Goal: Information Seeking & Learning: Find specific fact

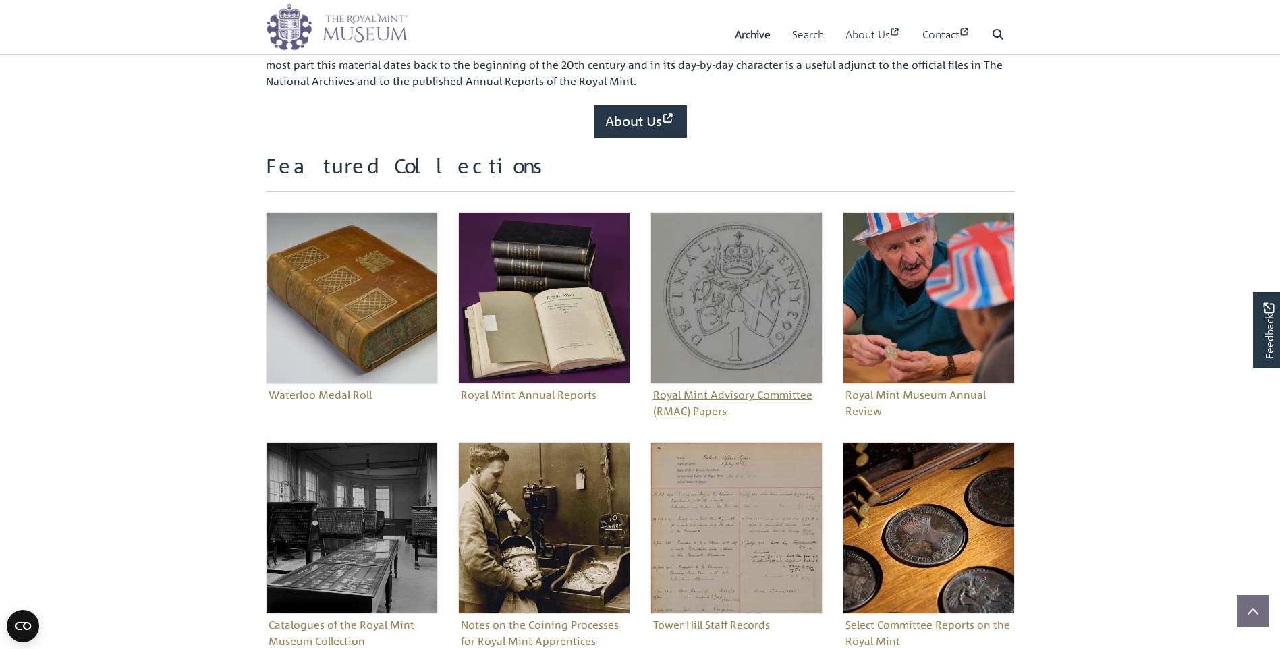
scroll to position [472, 0]
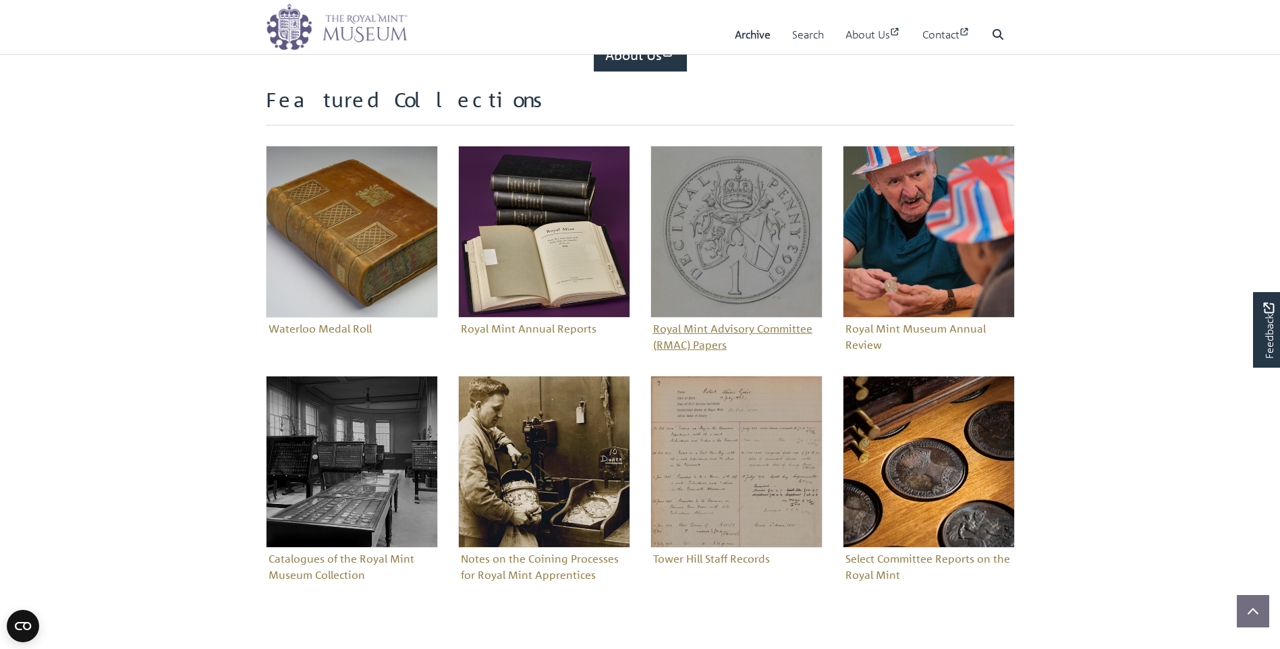
click at [798, 333] on figure "Royal Mint Advisory Committee (RMAC) Papers" at bounding box center [737, 251] width 172 height 210
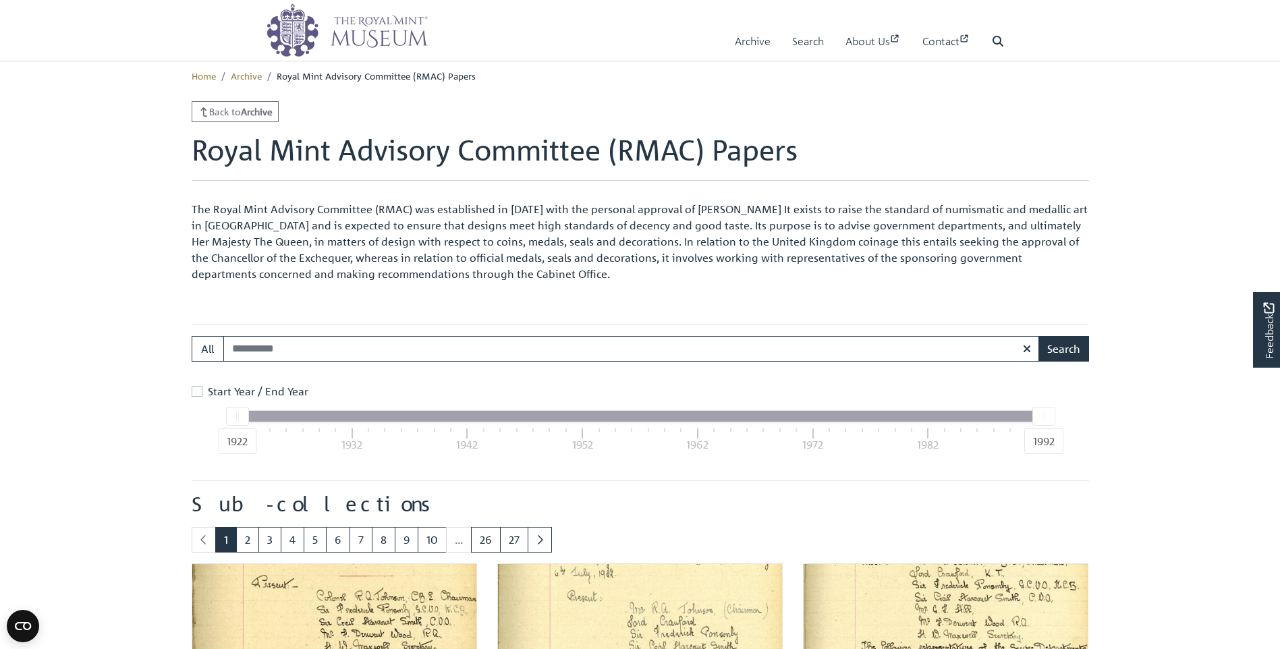
drag, startPoint x: 241, startPoint y: 420, endPoint x: 722, endPoint y: 432, distance: 480.7
click at [722, 423] on div "1922 1992 1922 1932 1942 1952 1962 1972 1982 1992" at bounding box center [640, 416] width 808 height 12
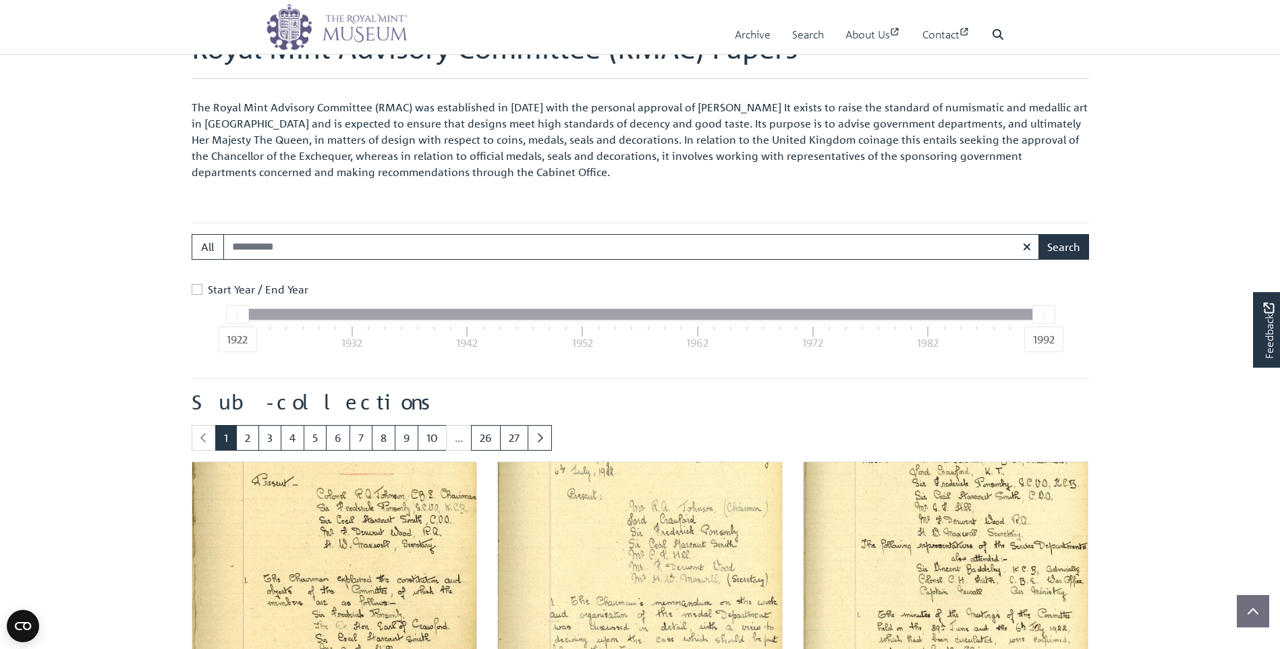
scroll to position [202, 0]
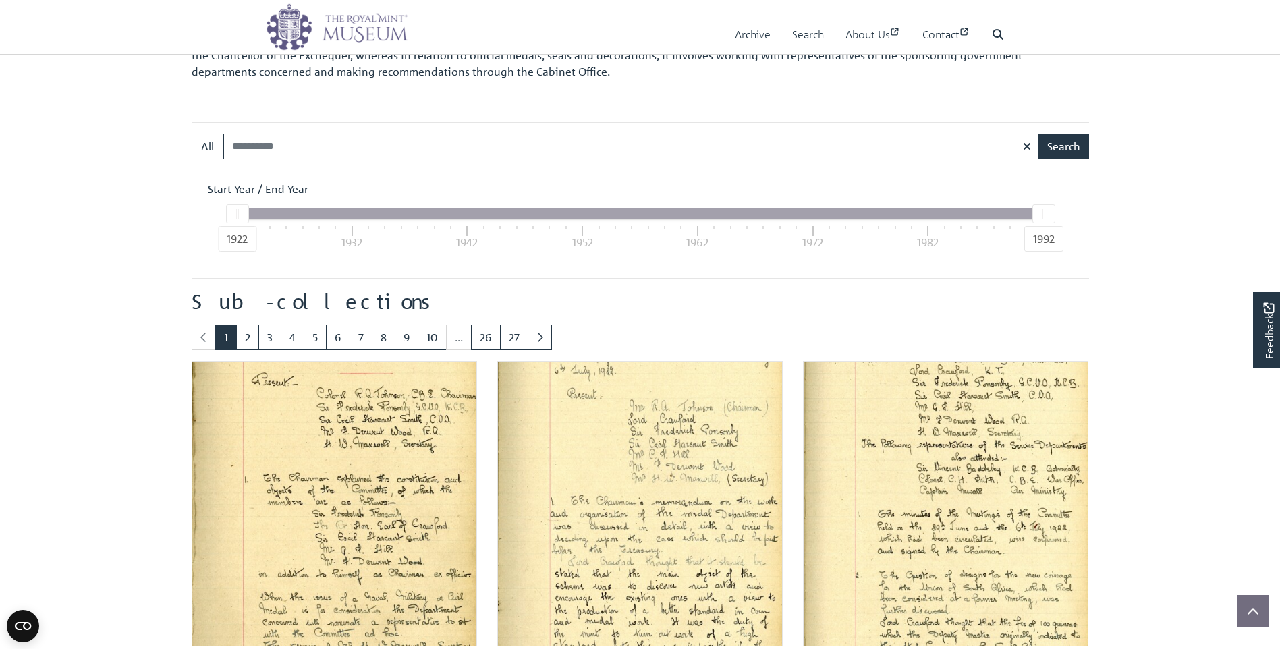
drag, startPoint x: 242, startPoint y: 215, endPoint x: 460, endPoint y: 213, distance: 217.3
click at [460, 213] on div "1922 1992" at bounding box center [640, 214] width 807 height 11
click at [460, 213] on div at bounding box center [640, 214] width 807 height 11
click at [208, 187] on label "Start Year / End Year" at bounding box center [258, 189] width 101 height 16
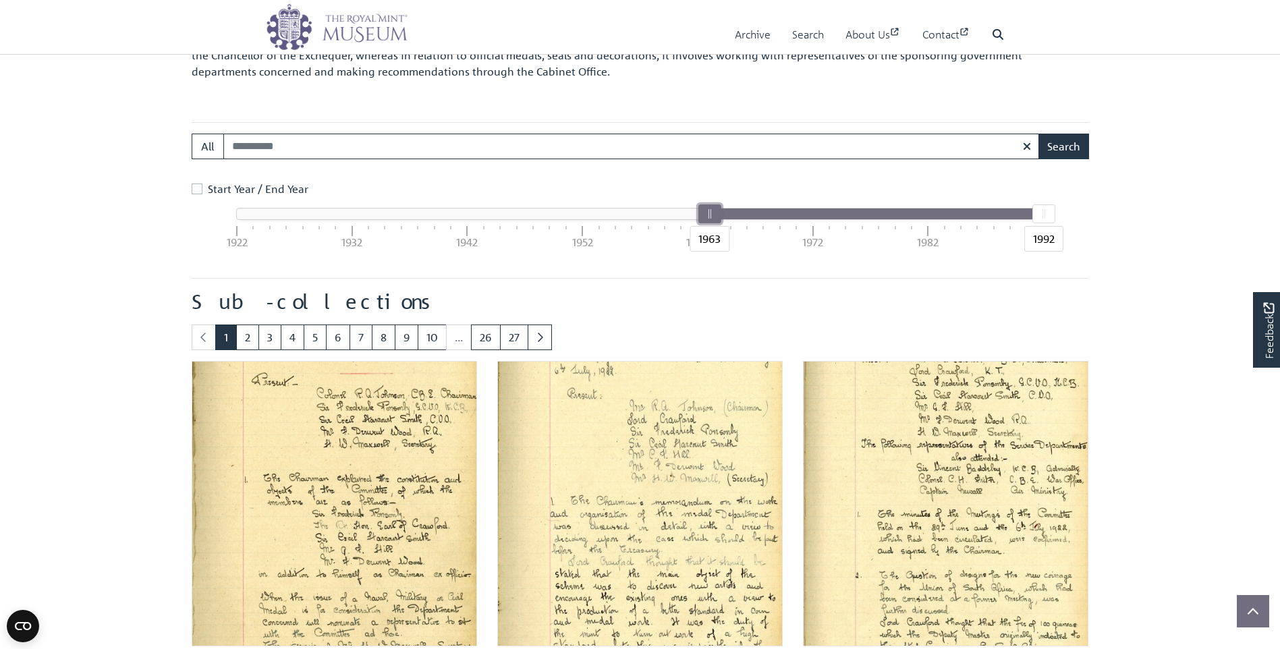
drag, startPoint x: 232, startPoint y: 211, endPoint x: 710, endPoint y: 231, distance: 478.3
click at [710, 223] on div "1963" at bounding box center [709, 214] width 23 height 19
drag, startPoint x: 1039, startPoint y: 213, endPoint x: 736, endPoint y: 223, distance: 303.2
click at [736, 223] on div "1966" at bounding box center [743, 214] width 23 height 19
drag, startPoint x: 709, startPoint y: 219, endPoint x: 701, endPoint y: 219, distance: 8.1
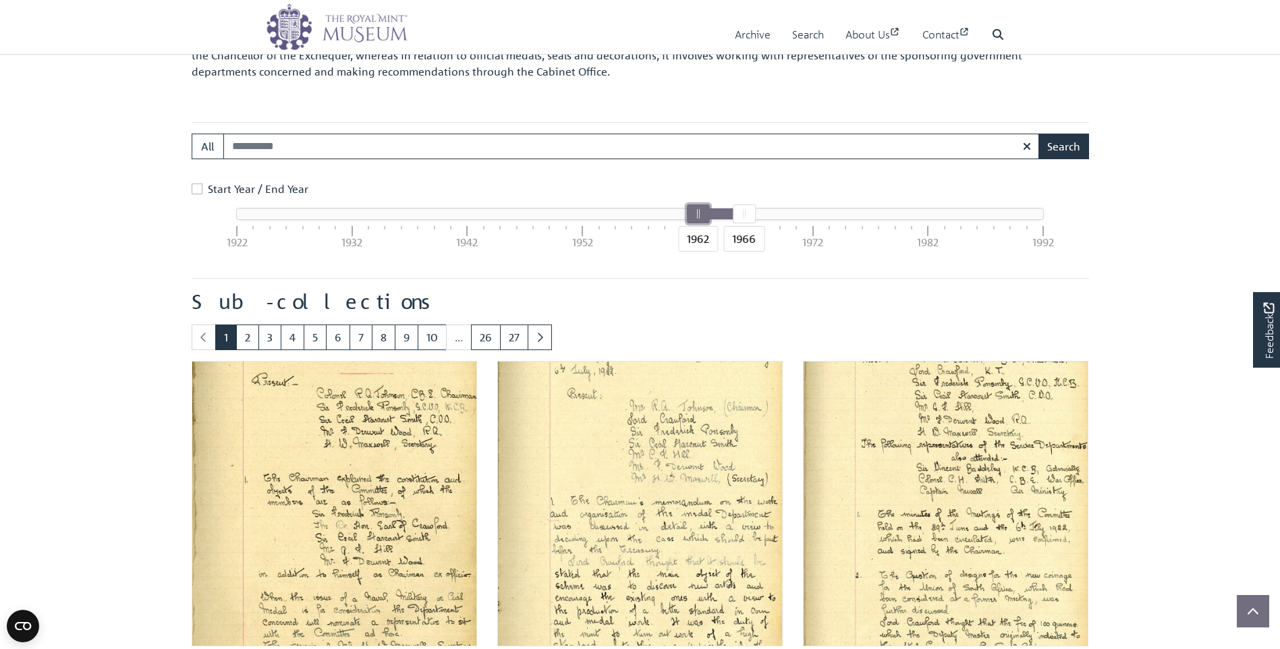
click at [701, 219] on div at bounding box center [698, 214] width 22 height 18
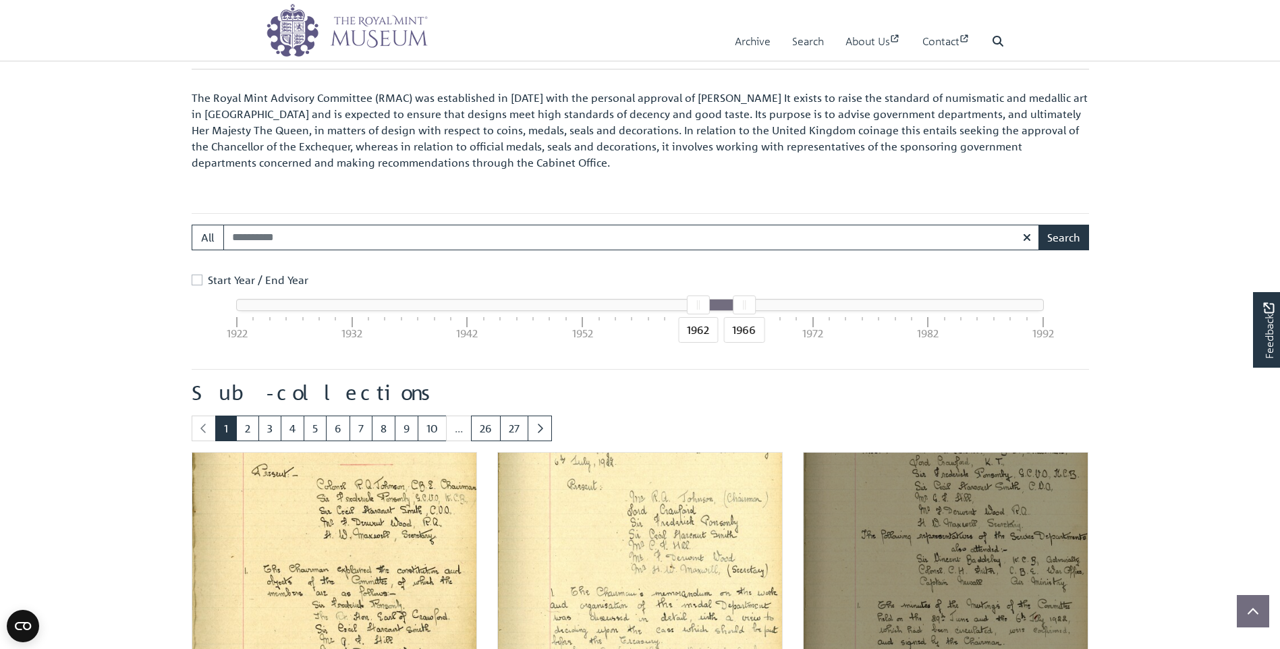
scroll to position [0, 0]
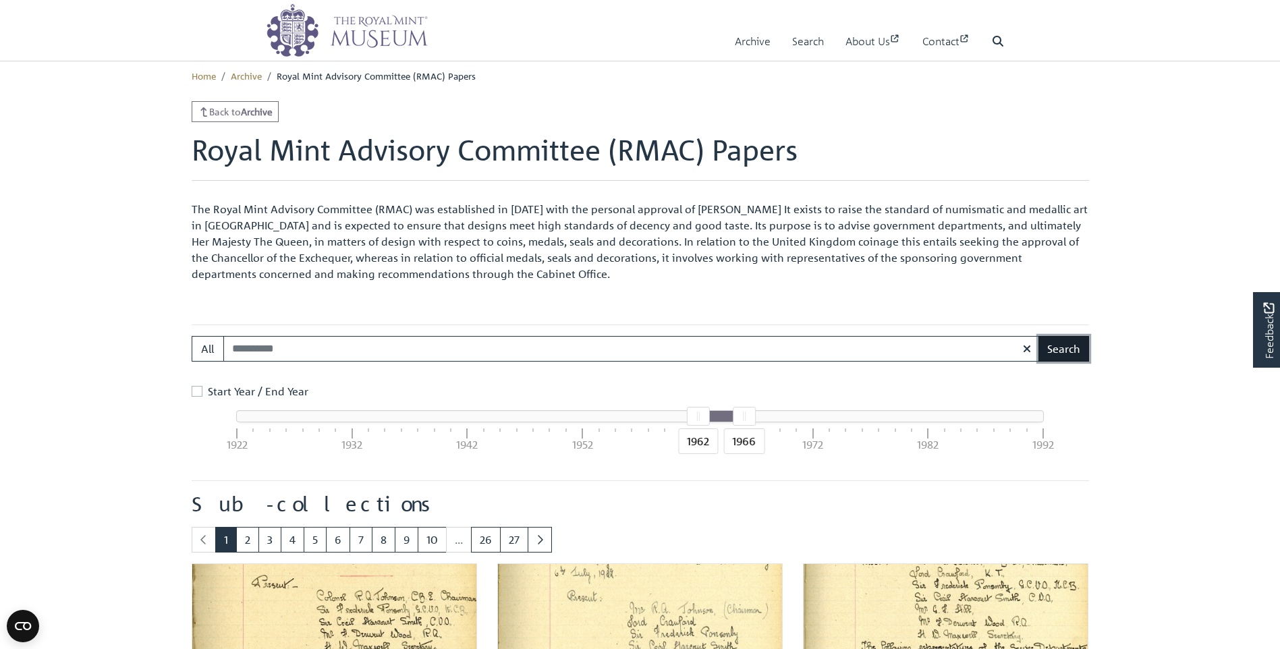
click at [1065, 351] on button "Search" at bounding box center [1064, 349] width 51 height 26
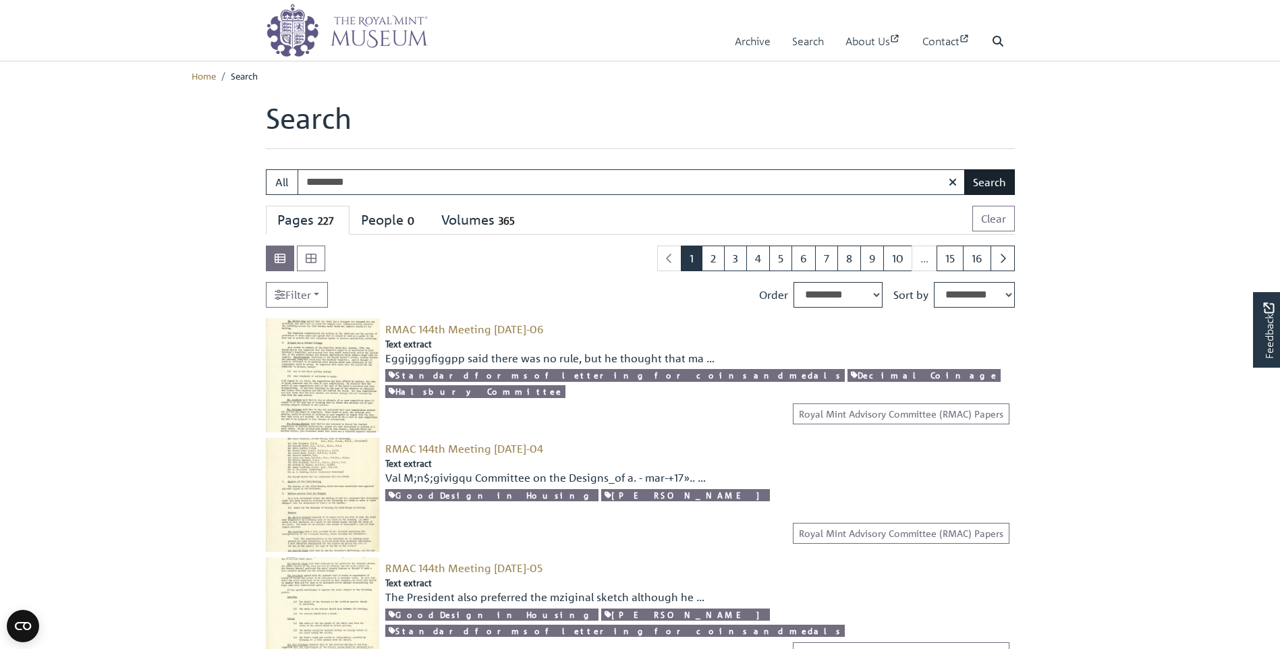
type input "*********"
click at [987, 183] on button "Search" at bounding box center [989, 182] width 51 height 26
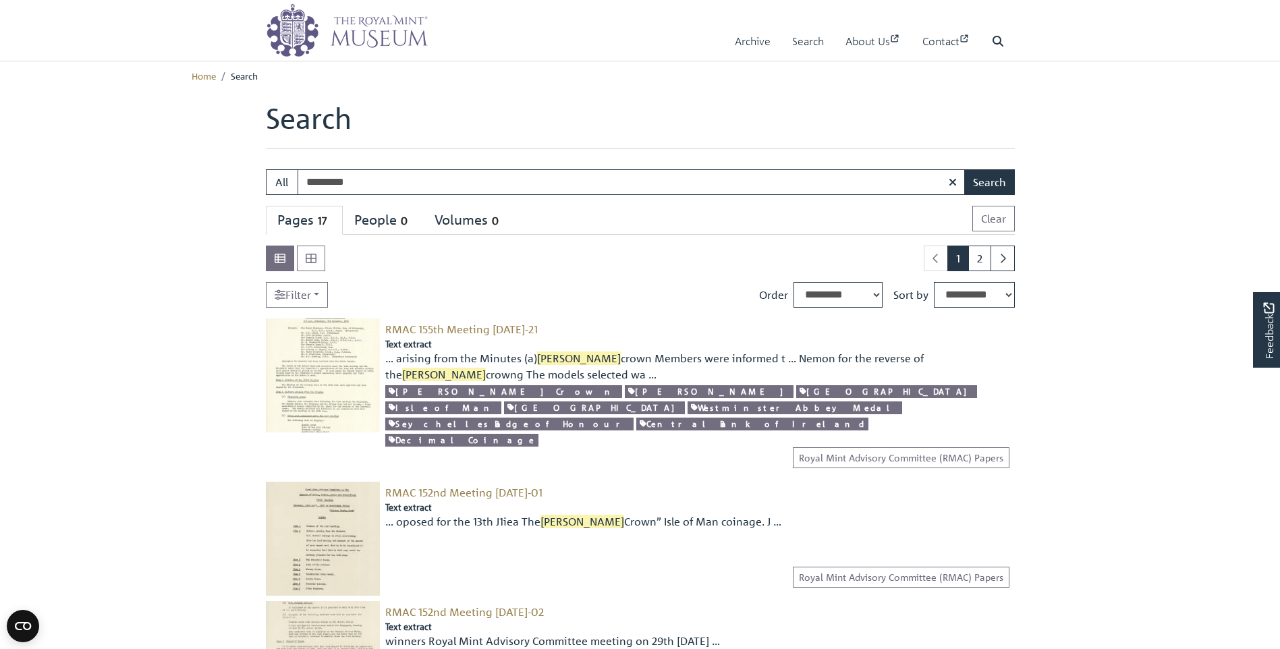
click at [336, 361] on img at bounding box center [323, 376] width 114 height 114
click at [315, 510] on img at bounding box center [323, 539] width 114 height 114
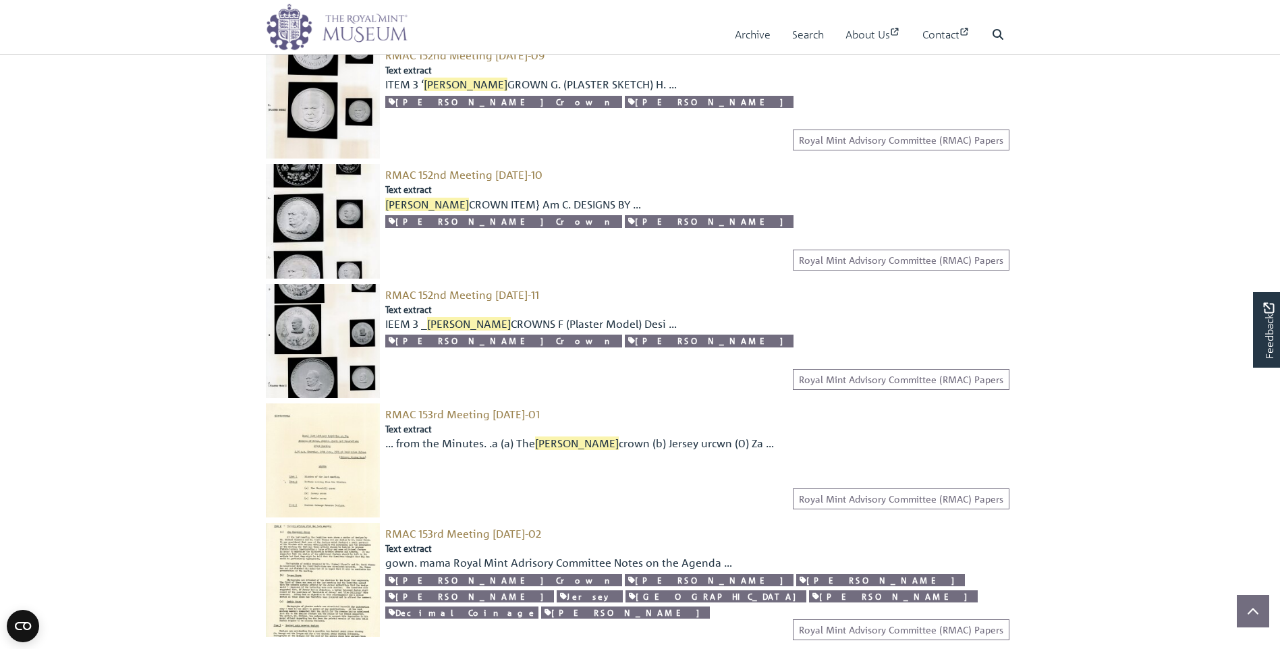
scroll to position [1080, 0]
click at [353, 403] on img at bounding box center [323, 460] width 114 height 114
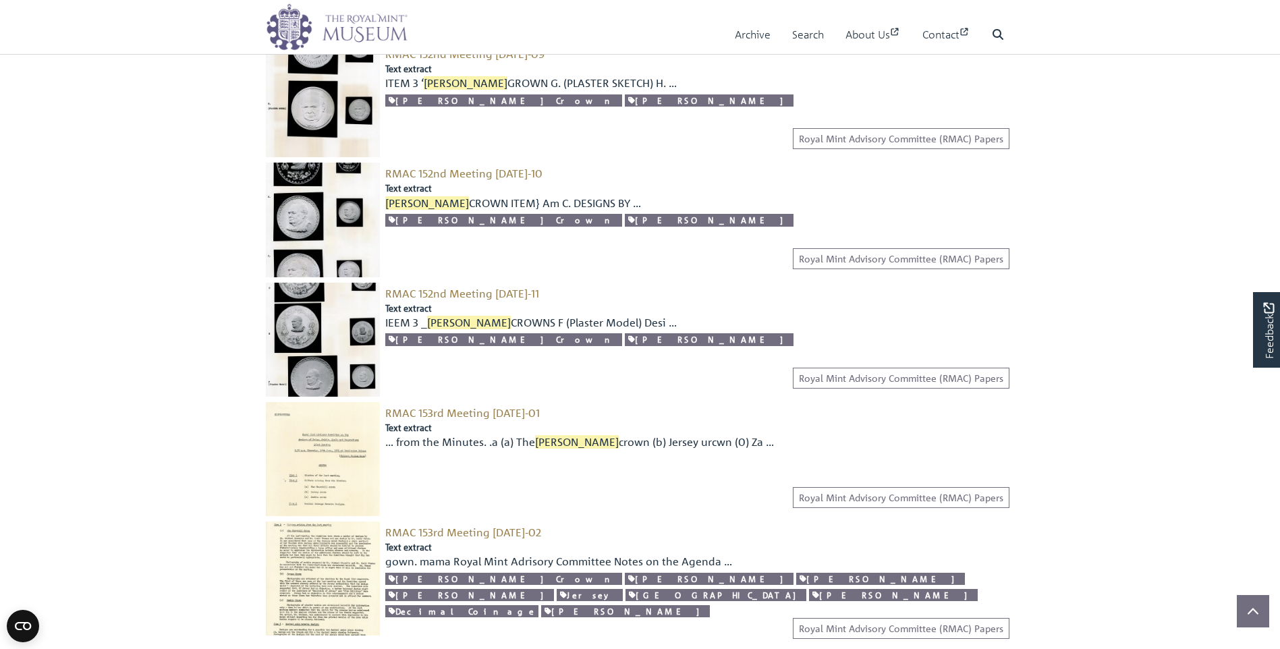
scroll to position [1215, 0]
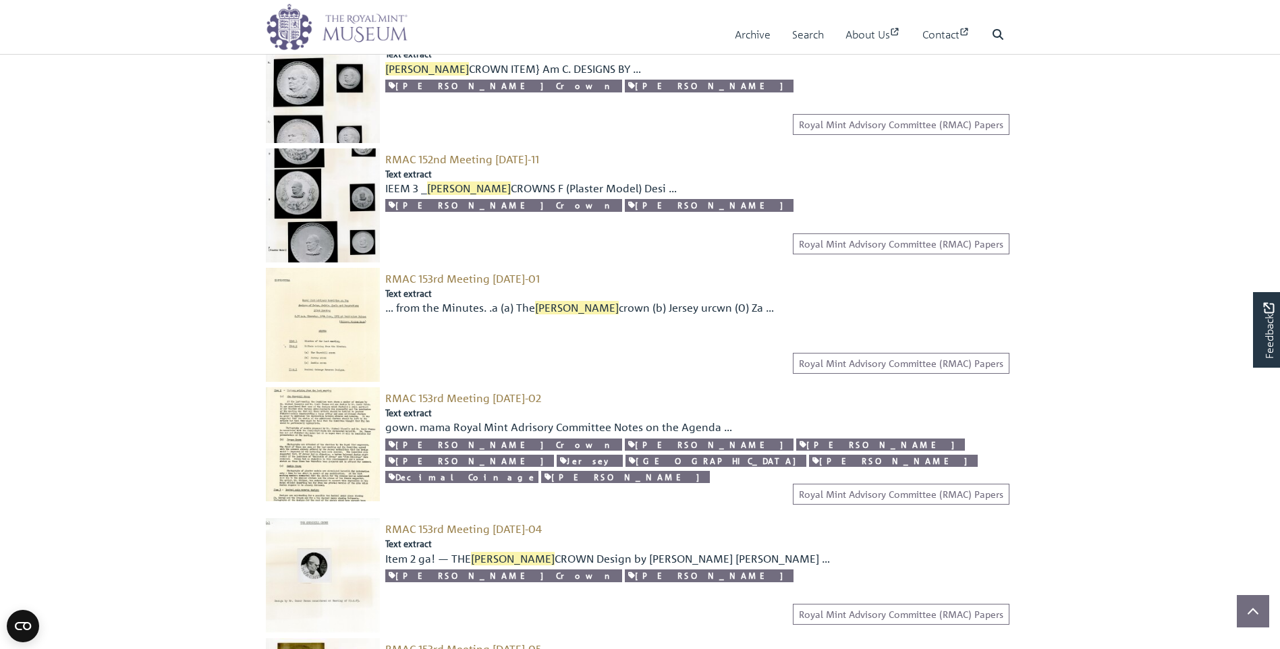
click at [323, 285] on img at bounding box center [323, 325] width 114 height 114
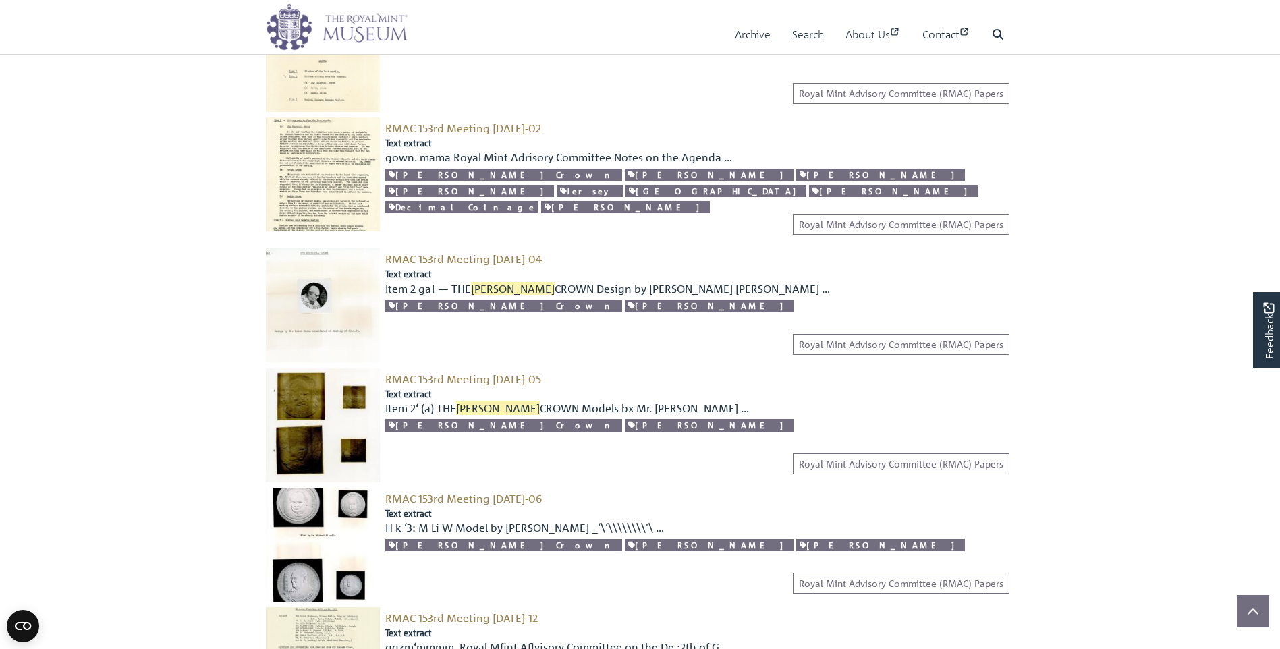
scroll to position [1687, 0]
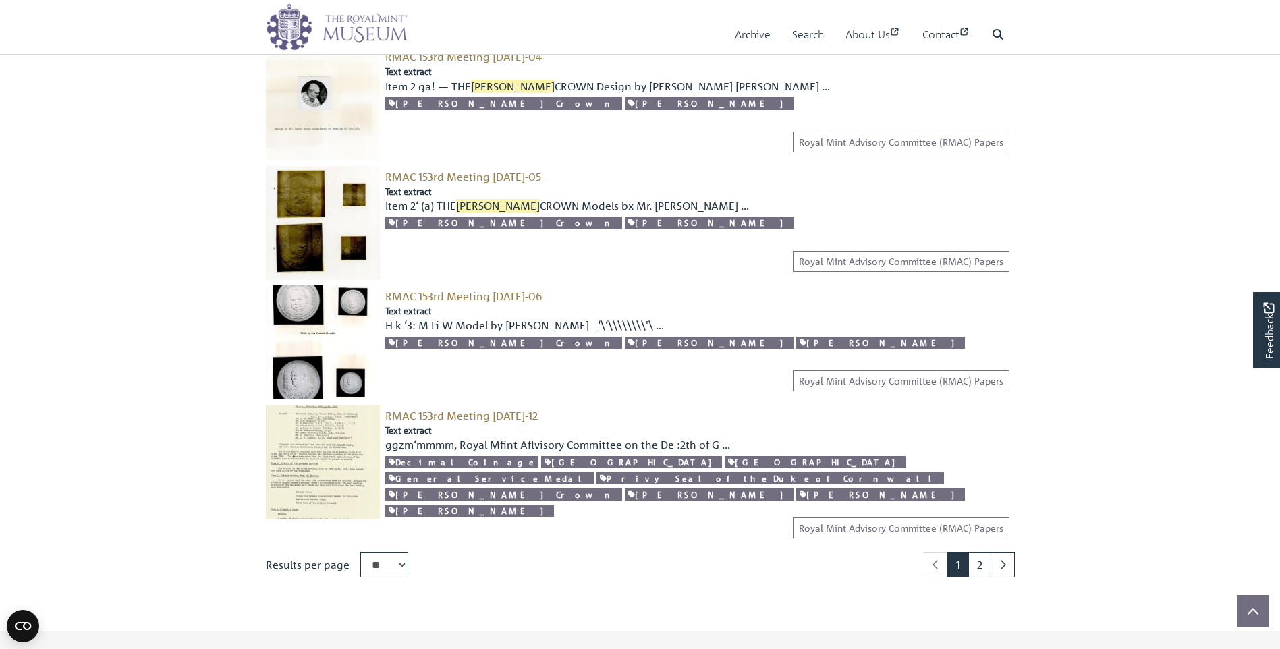
click at [325, 413] on img at bounding box center [323, 462] width 114 height 114
click at [981, 552] on link "2" at bounding box center [980, 565] width 23 height 26
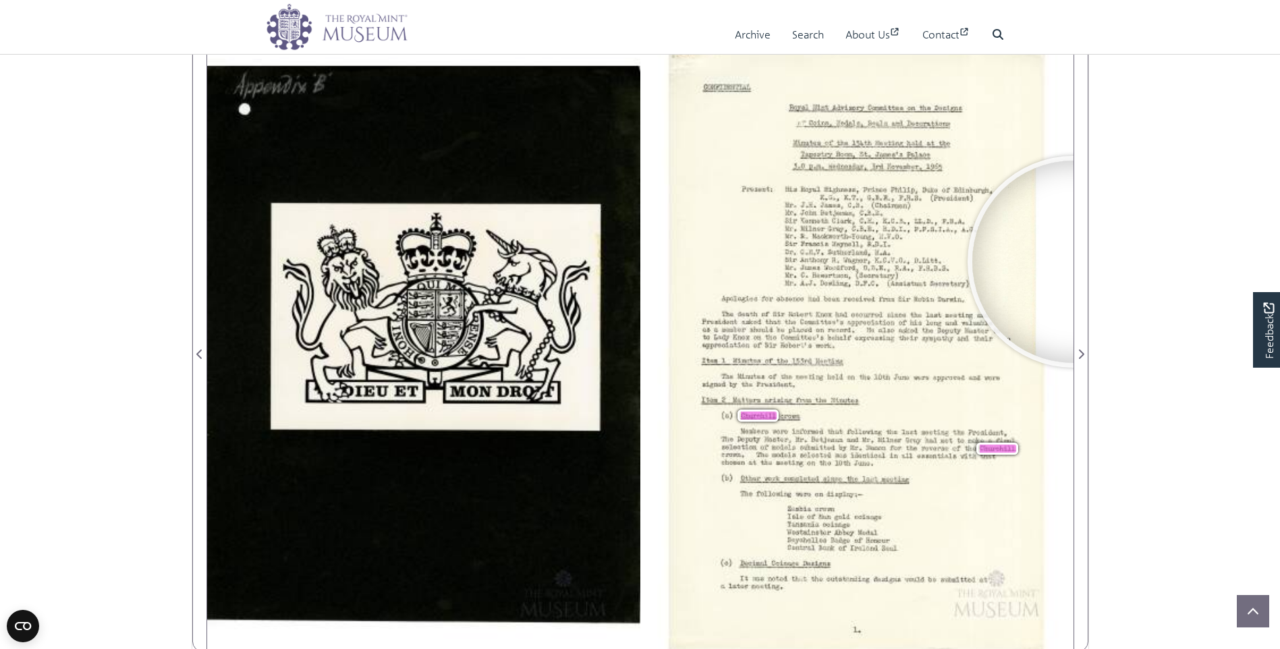
scroll to position [218, 0]
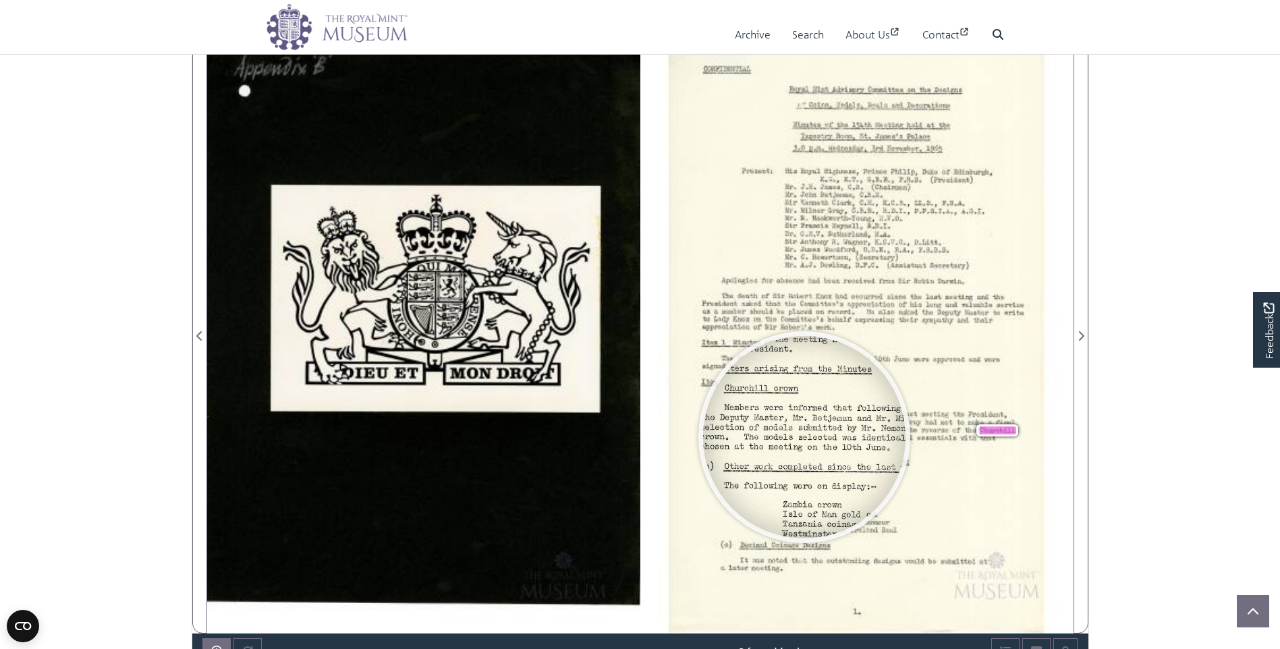
drag, startPoint x: 815, startPoint y: 437, endPoint x: 805, endPoint y: 437, distance: 10.1
click at [805, 437] on div at bounding box center [804, 437] width 202 height 202
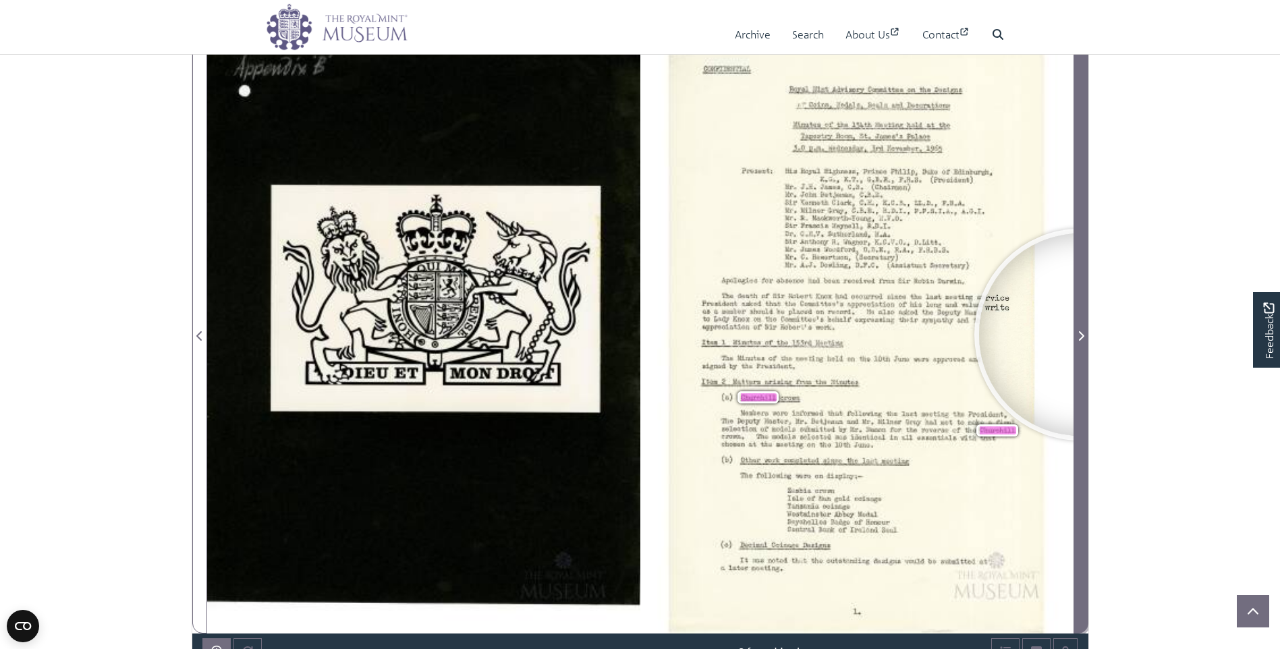
click at [1081, 335] on icon "Next Page" at bounding box center [1081, 336] width 7 height 11
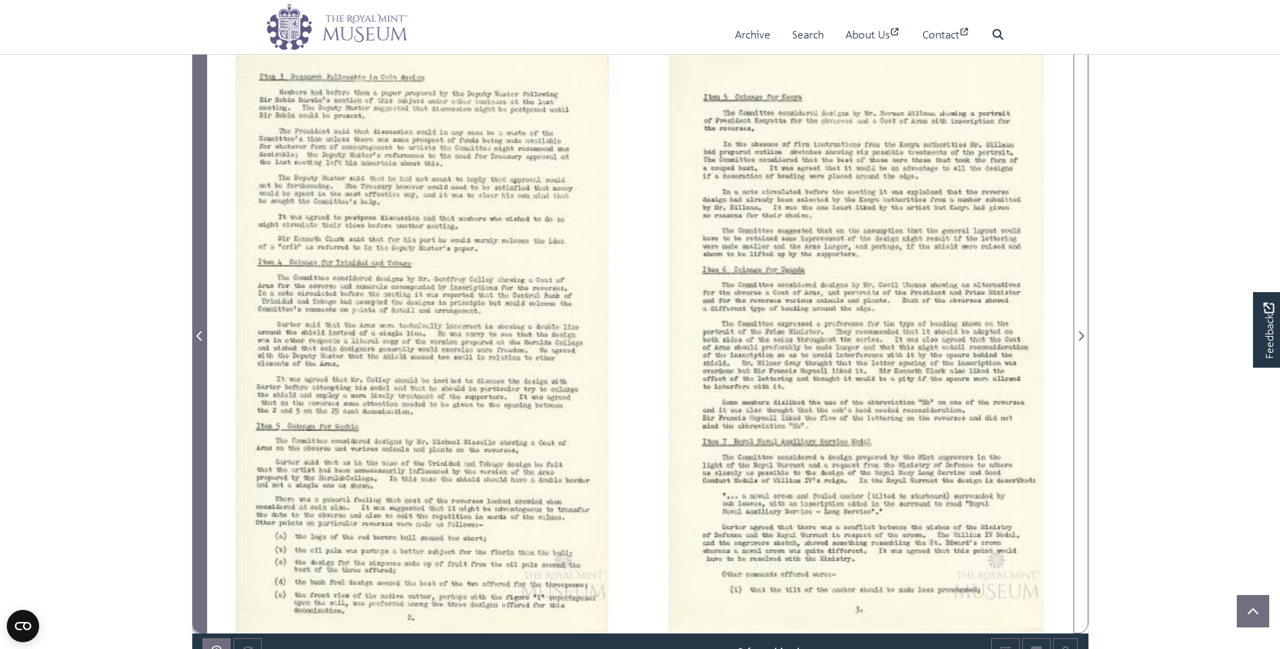
click at [200, 339] on icon "Previous Page" at bounding box center [198, 335] width 5 height 9
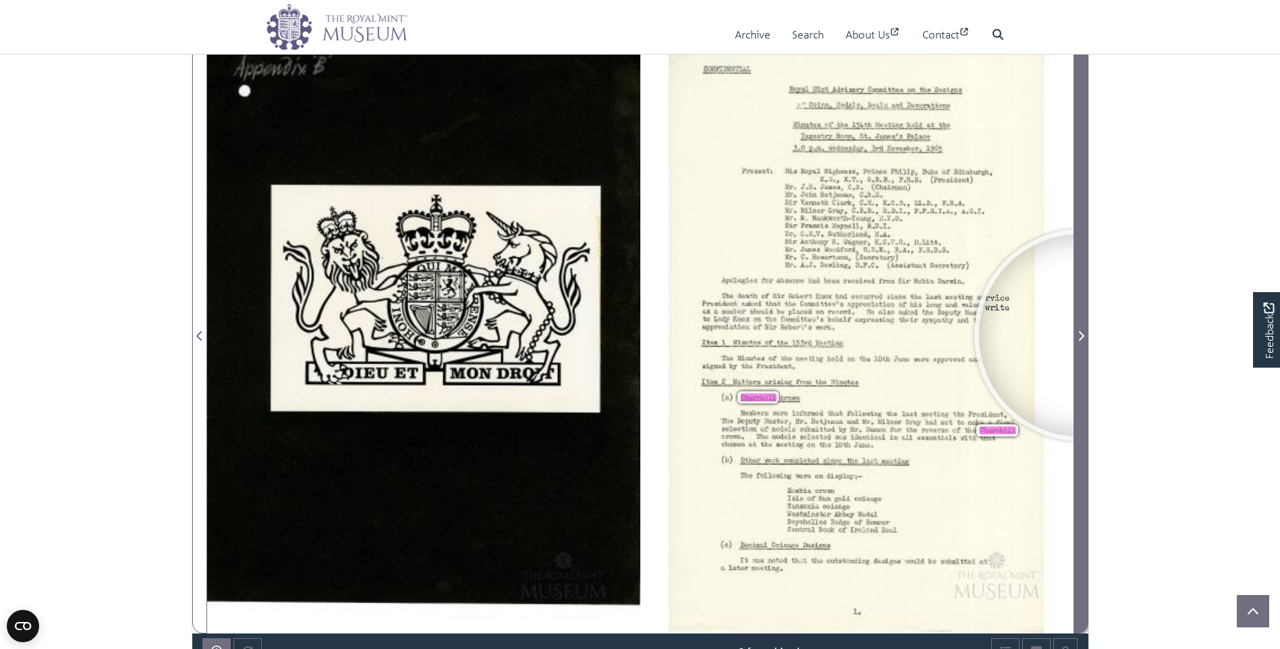
click at [1081, 335] on icon "Next Page" at bounding box center [1081, 336] width 7 height 11
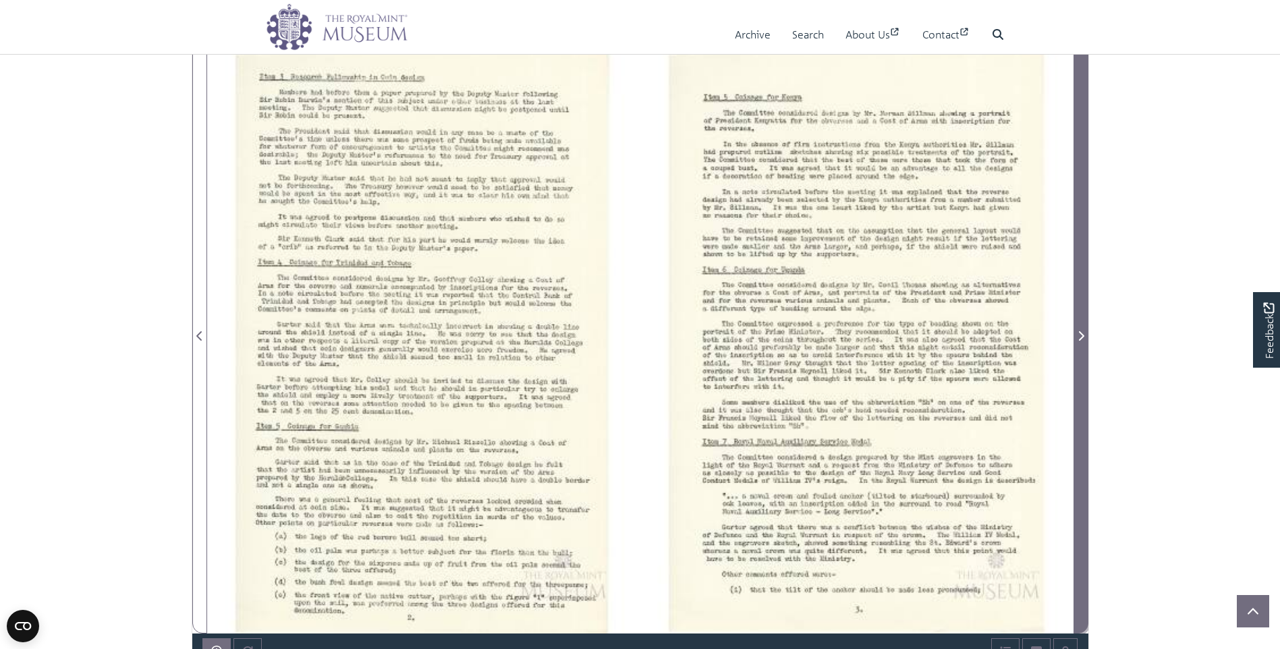
click at [1081, 335] on icon "Next Page" at bounding box center [1081, 336] width 7 height 11
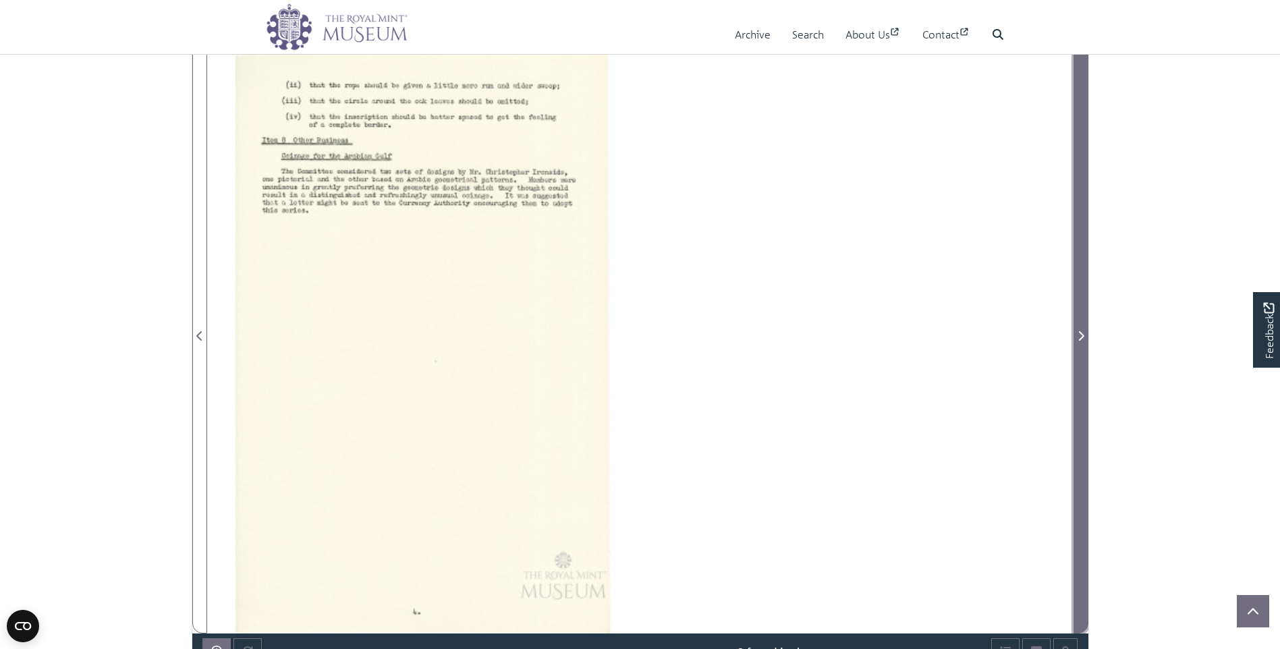
click at [1081, 335] on icon "Next Page" at bounding box center [1081, 336] width 7 height 11
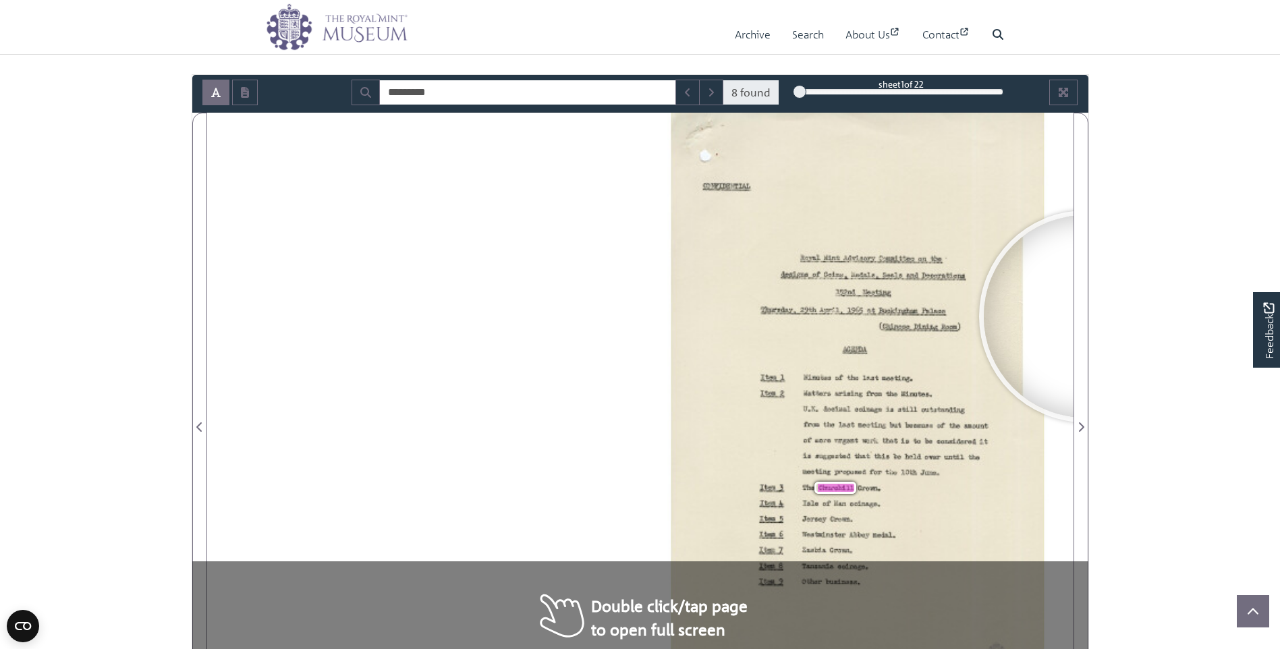
scroll to position [135, 0]
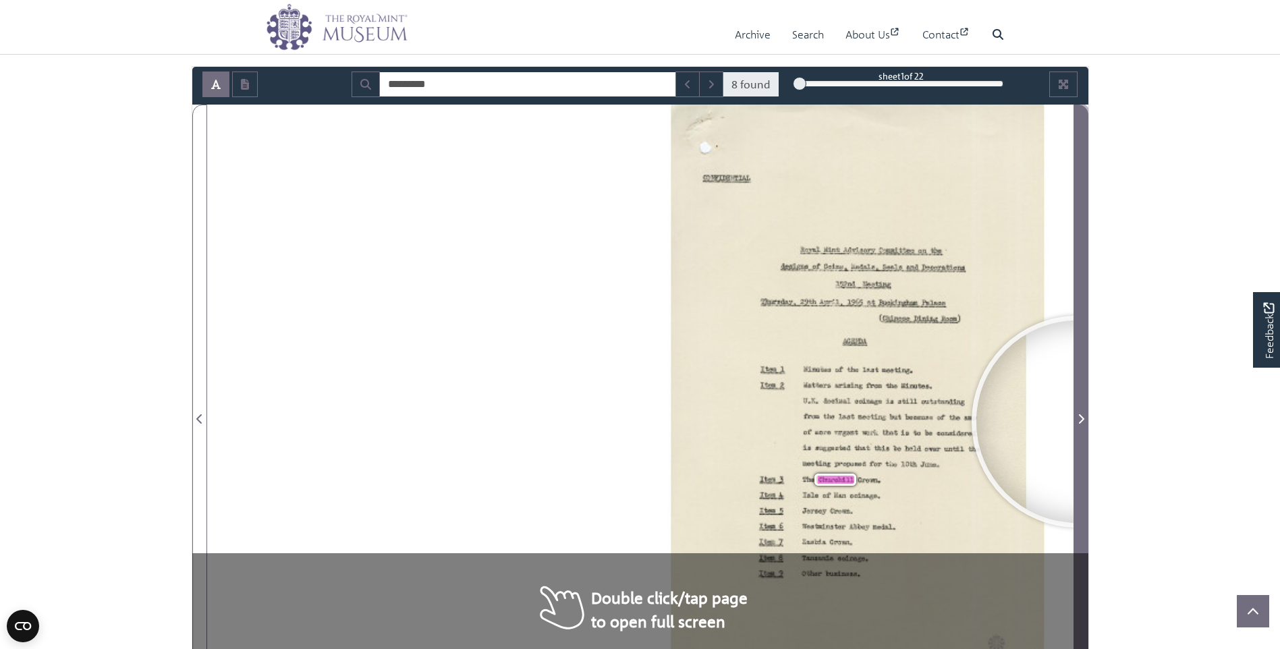
click at [1078, 422] on icon "Next Page" at bounding box center [1081, 419] width 7 height 11
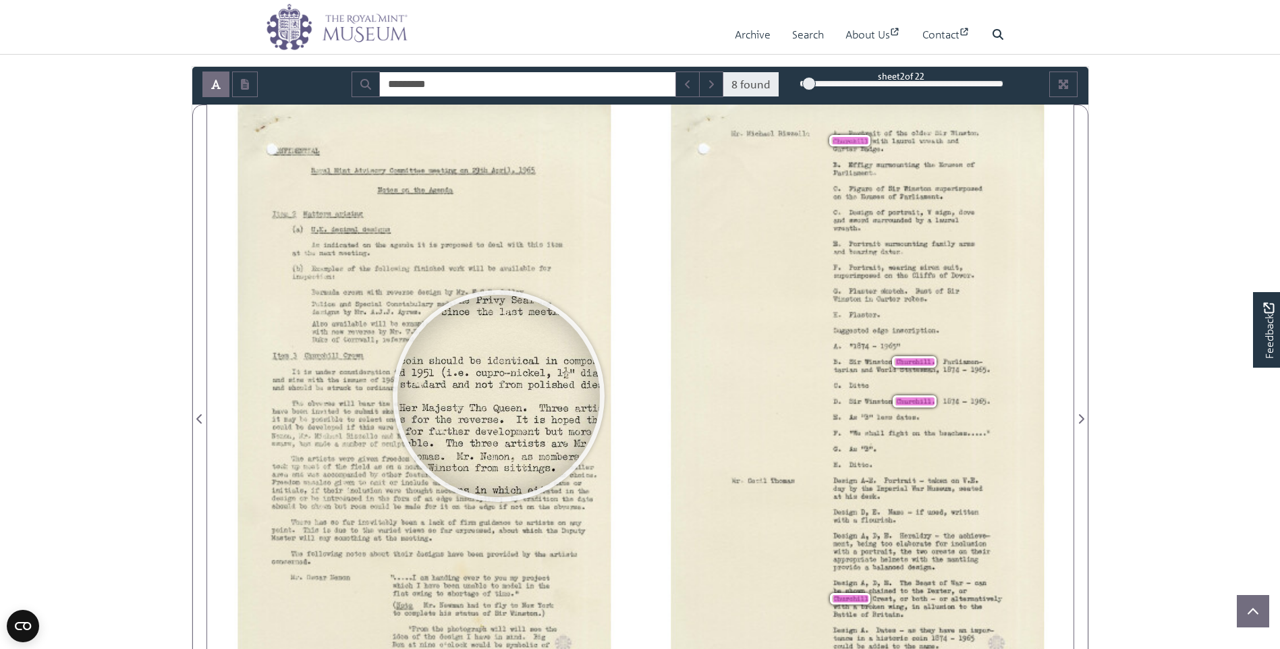
click at [499, 396] on div at bounding box center [499, 396] width 202 height 202
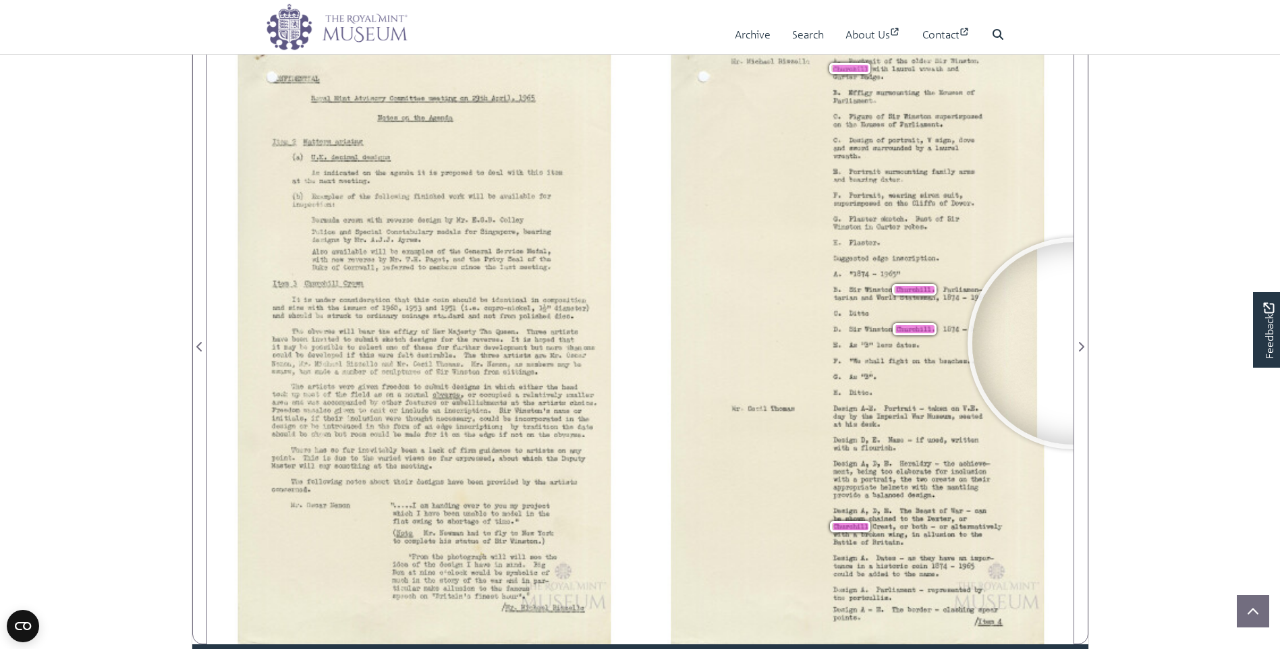
scroll to position [218, 0]
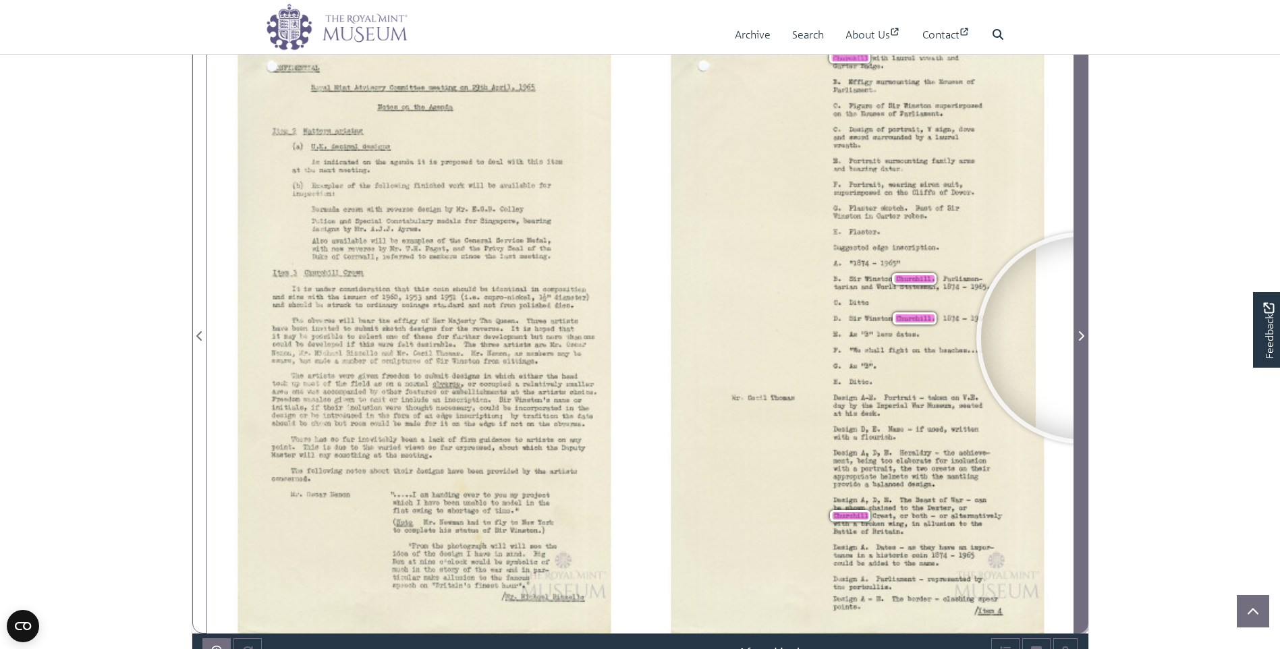
click at [1083, 338] on icon "Next Page" at bounding box center [1081, 336] width 7 height 11
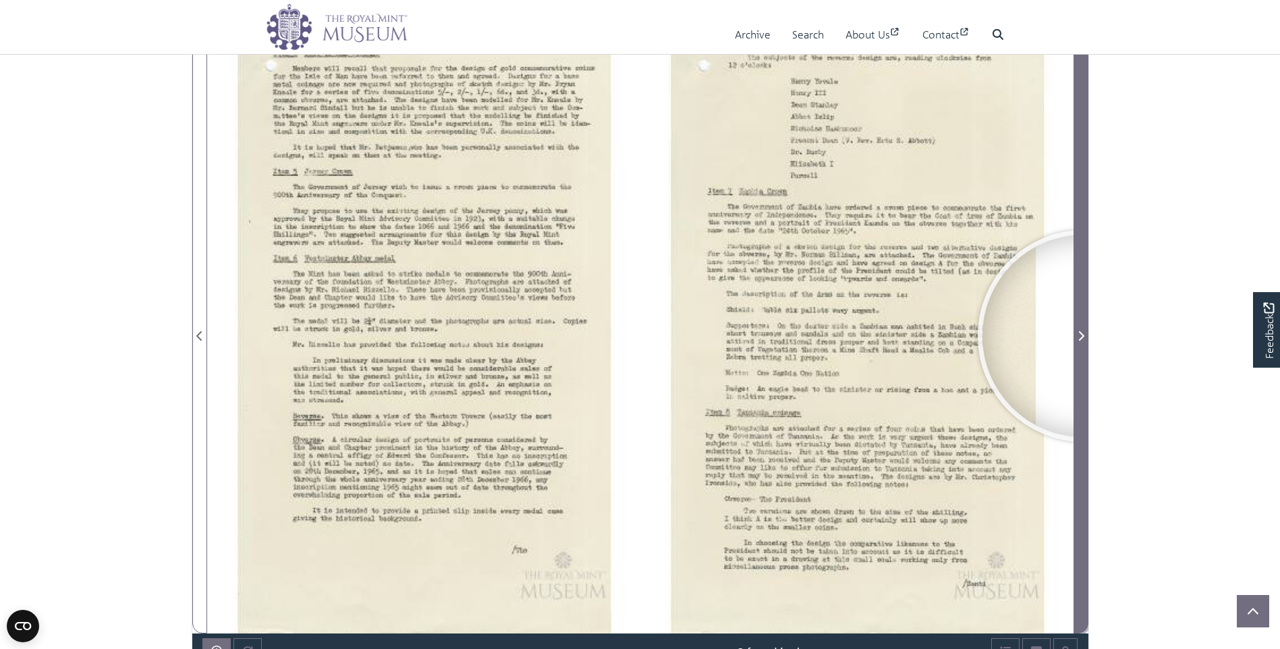
click at [1084, 336] on icon "Next Page" at bounding box center [1081, 335] width 5 height 9
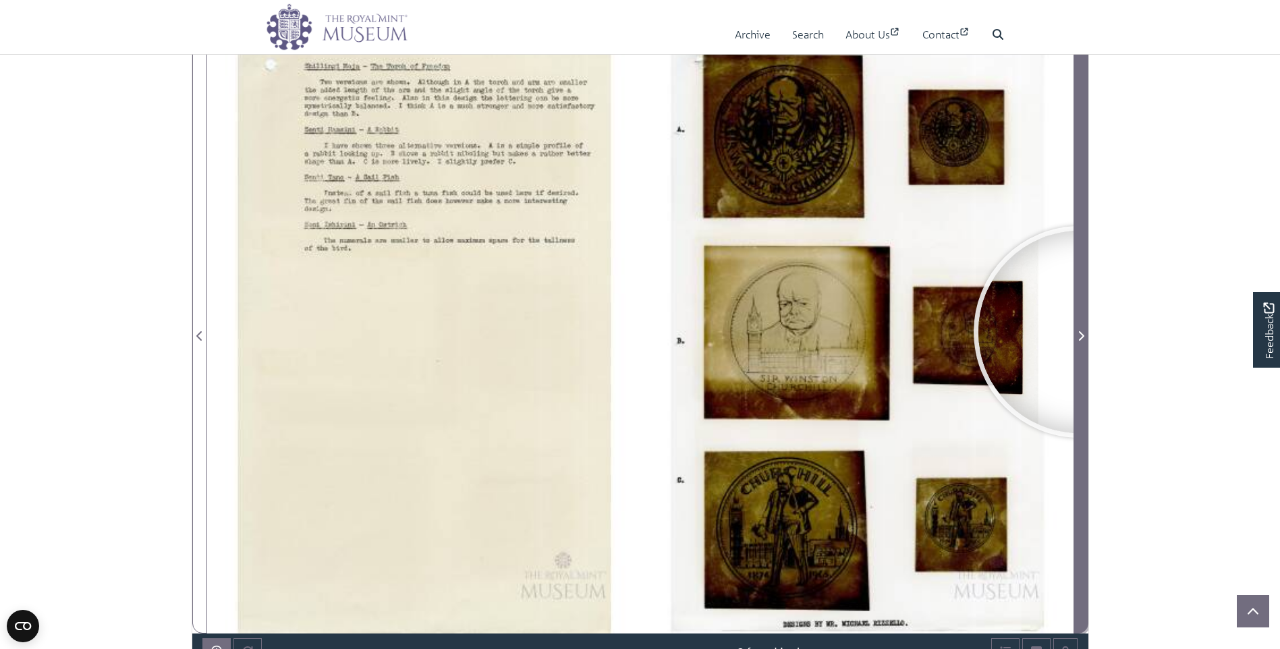
click at [1080, 332] on icon "Next Page" at bounding box center [1081, 335] width 5 height 9
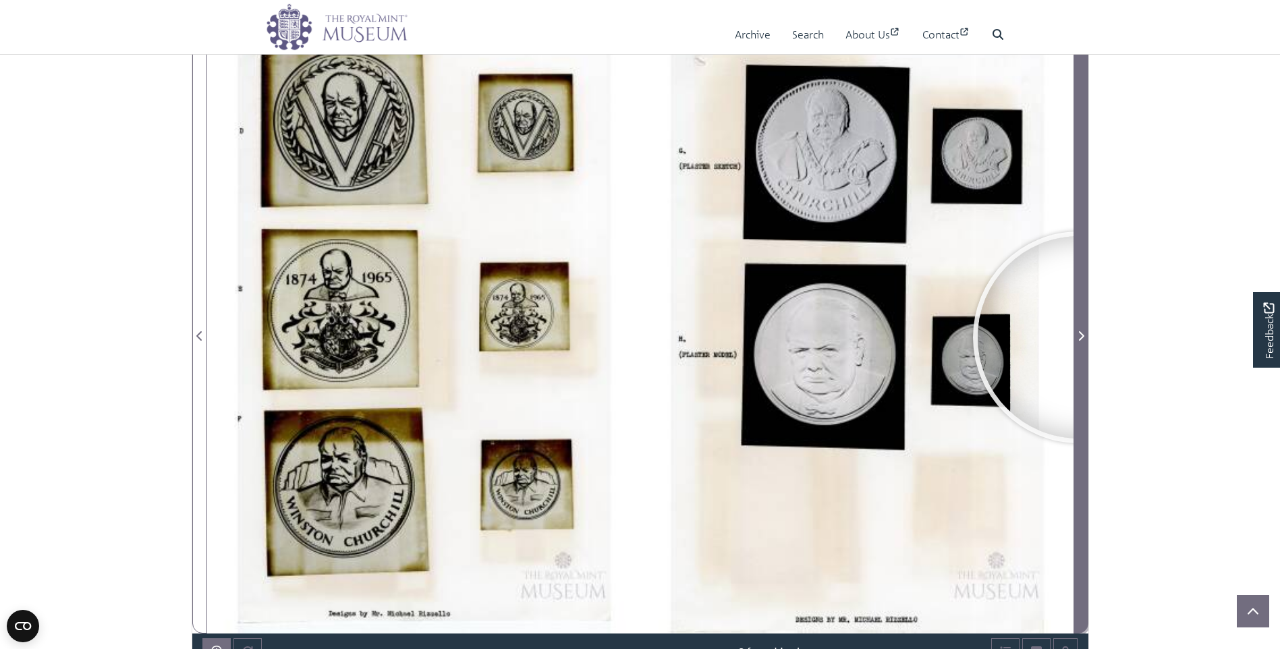
click at [1079, 337] on icon "Next Page" at bounding box center [1081, 336] width 7 height 11
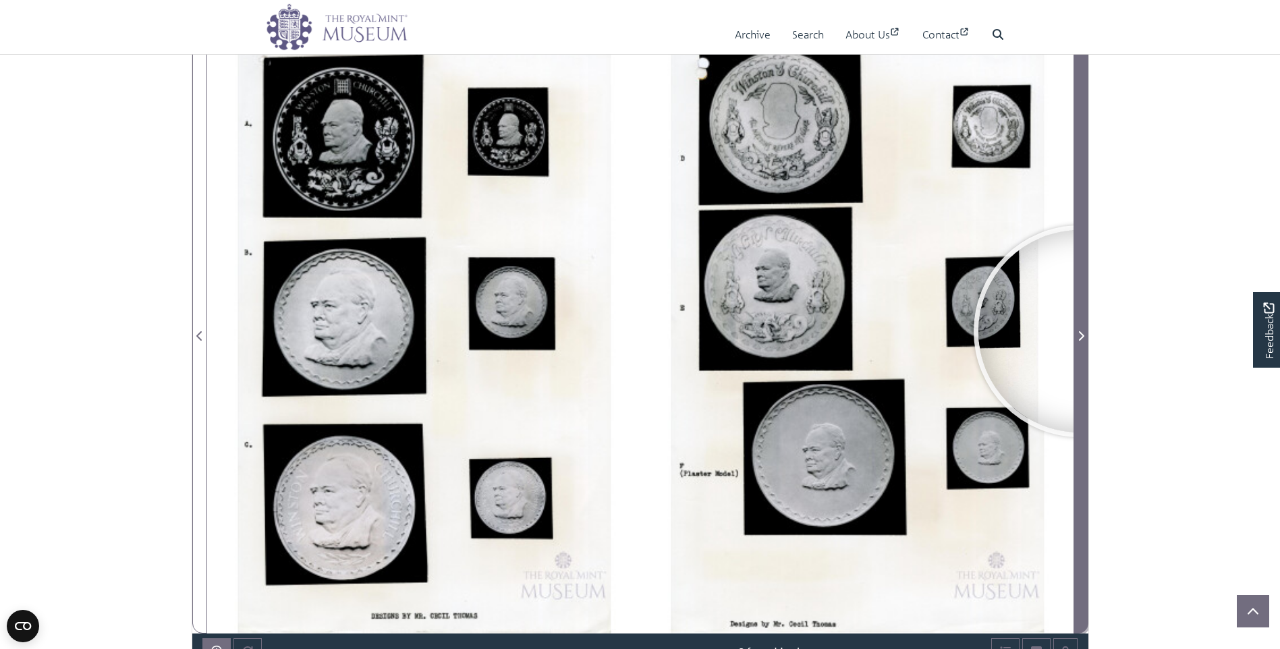
click at [1080, 331] on icon "Next Page" at bounding box center [1081, 335] width 5 height 9
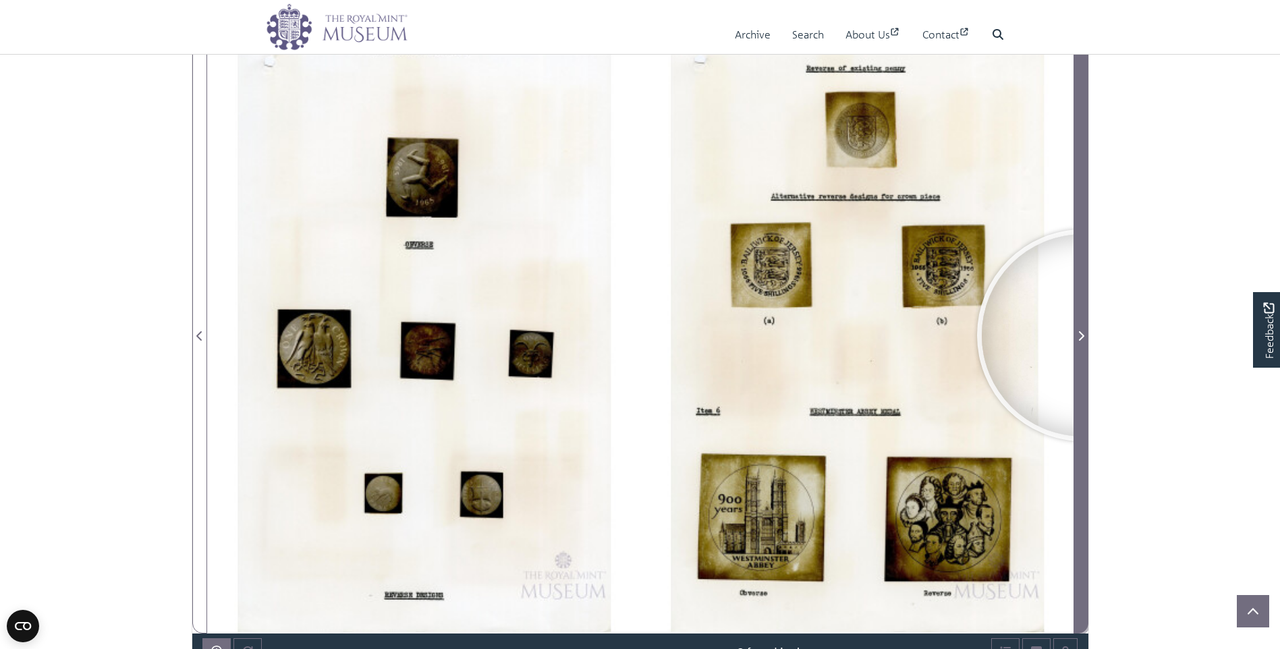
click at [1083, 335] on icon "Next Page" at bounding box center [1081, 335] width 5 height 9
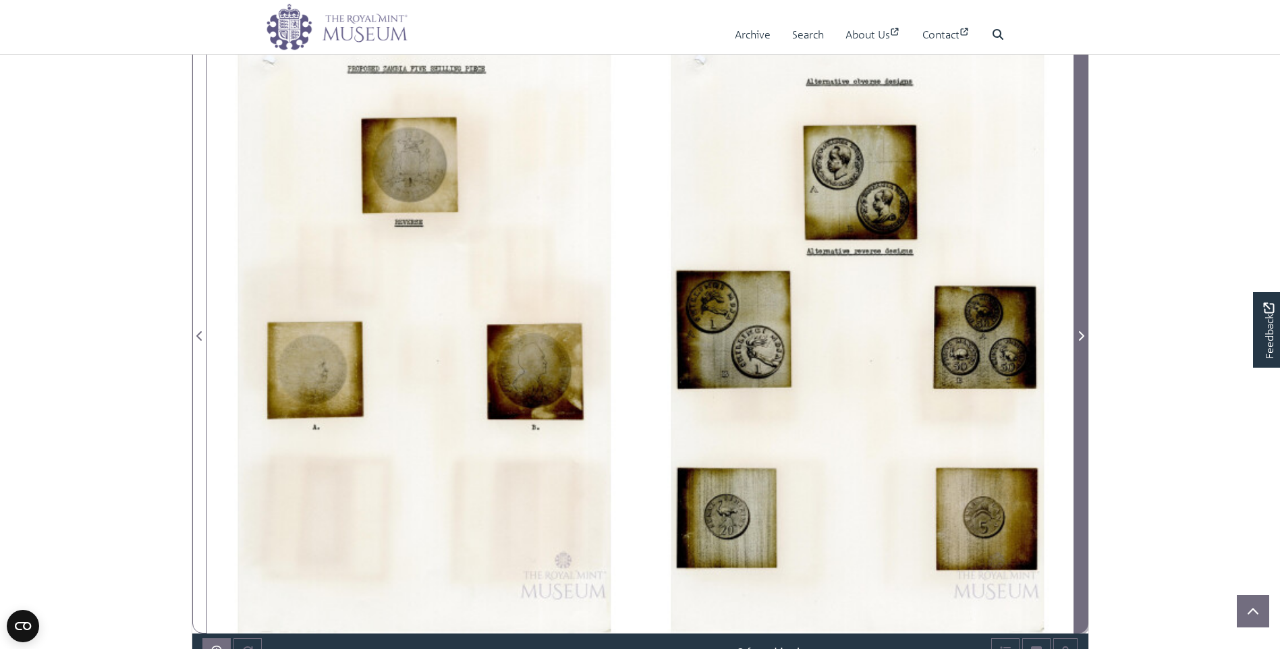
click at [1083, 335] on icon "Next Page" at bounding box center [1081, 335] width 5 height 9
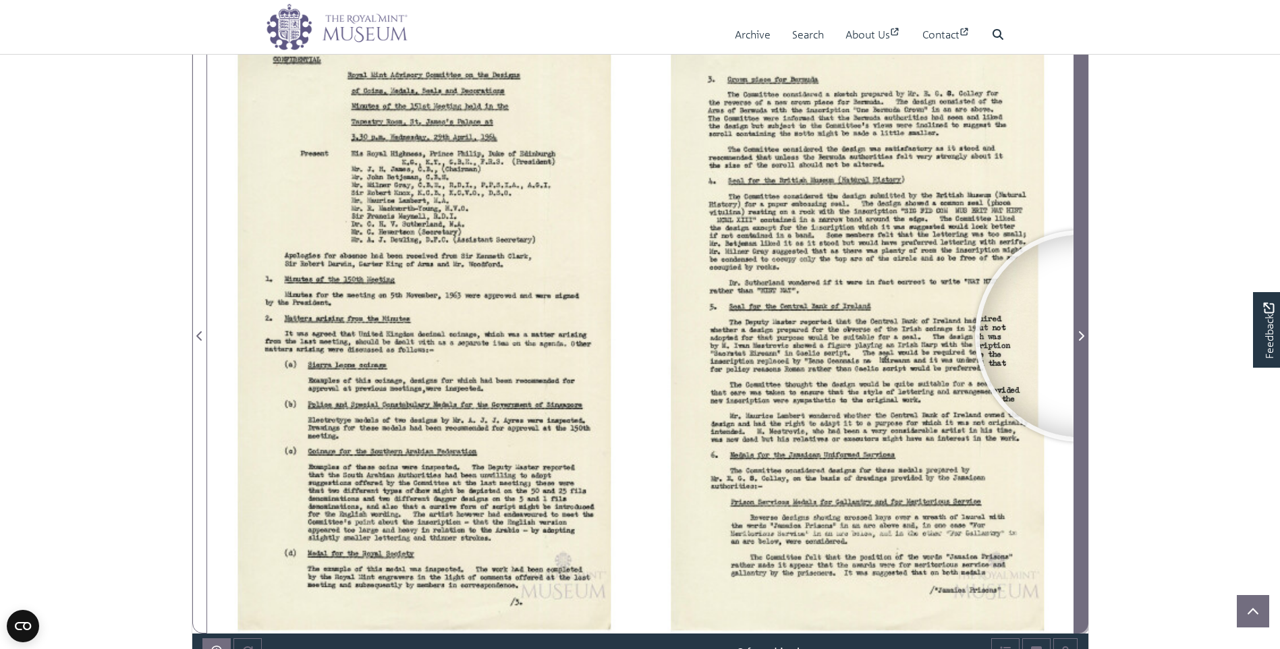
click at [1081, 336] on icon "Next Page" at bounding box center [1081, 336] width 7 height 11
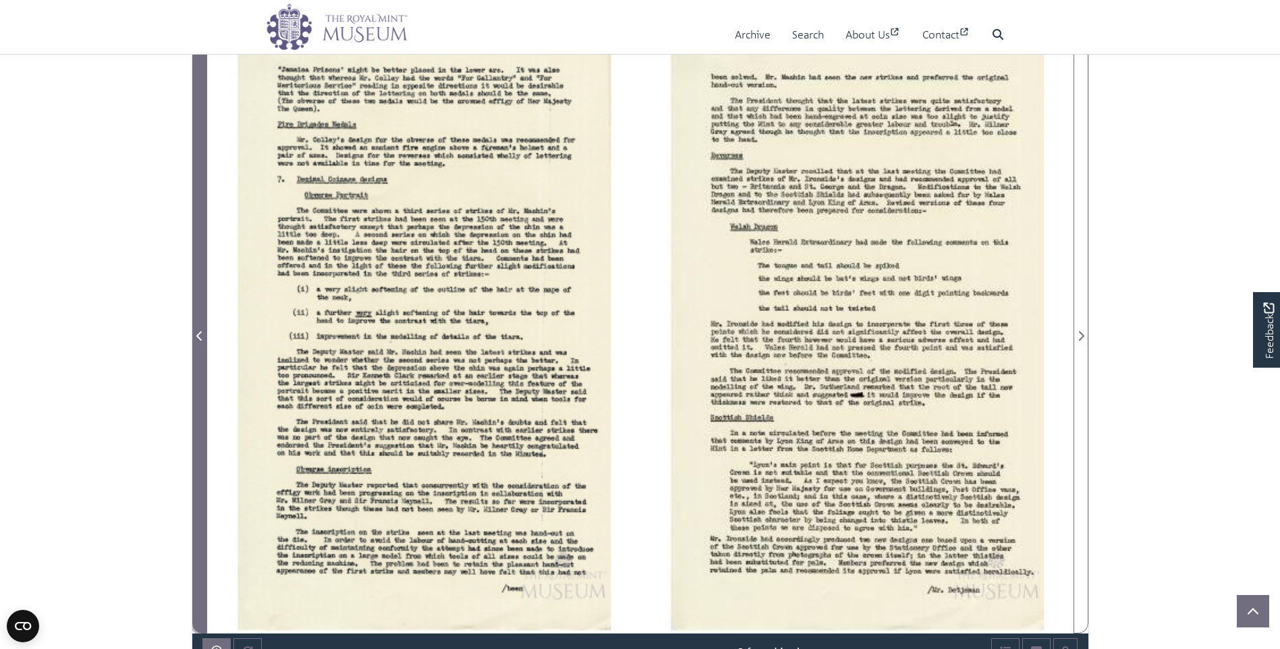
click at [202, 337] on icon "Previous Page" at bounding box center [199, 336] width 7 height 11
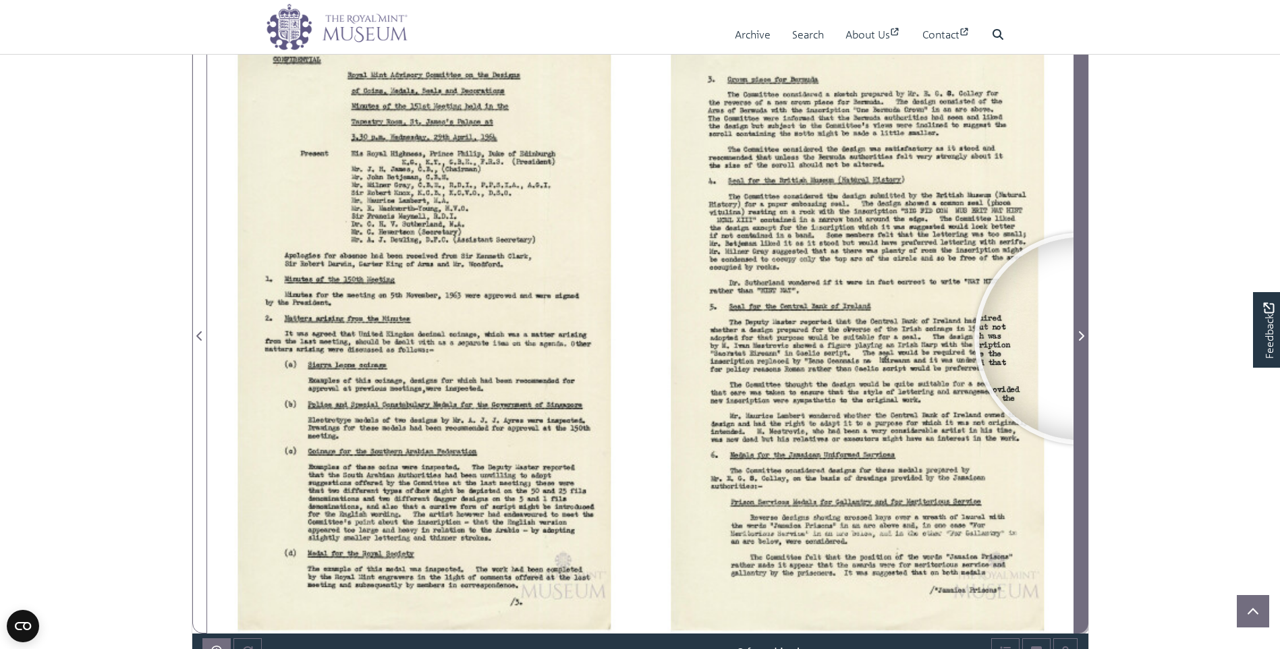
click at [1081, 339] on icon "Next Page" at bounding box center [1081, 335] width 5 height 9
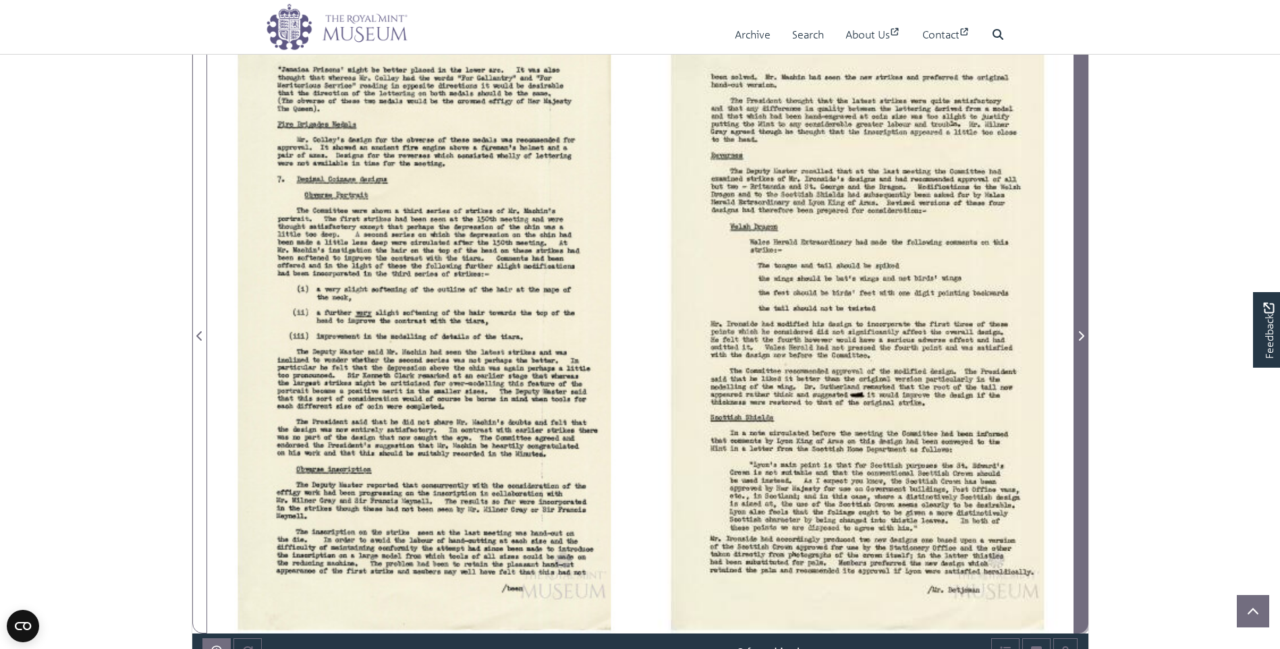
click at [1081, 339] on icon "Next Page" at bounding box center [1081, 335] width 5 height 9
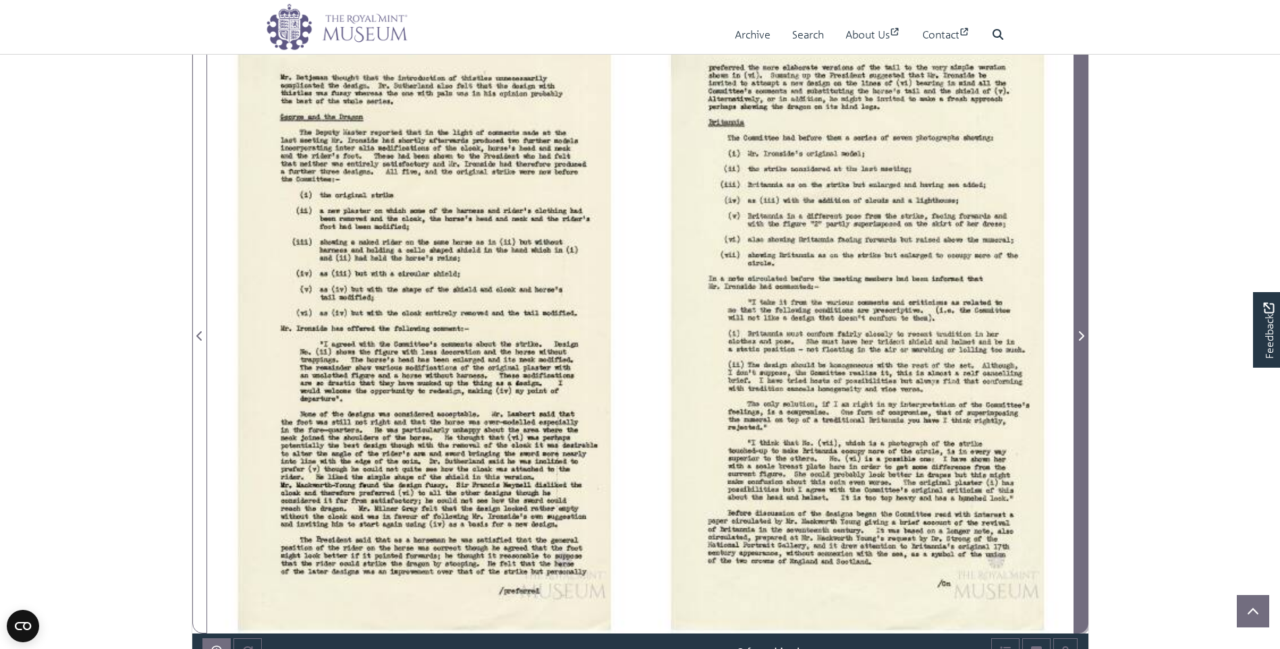
click at [1081, 339] on icon "Next Page" at bounding box center [1081, 335] width 5 height 9
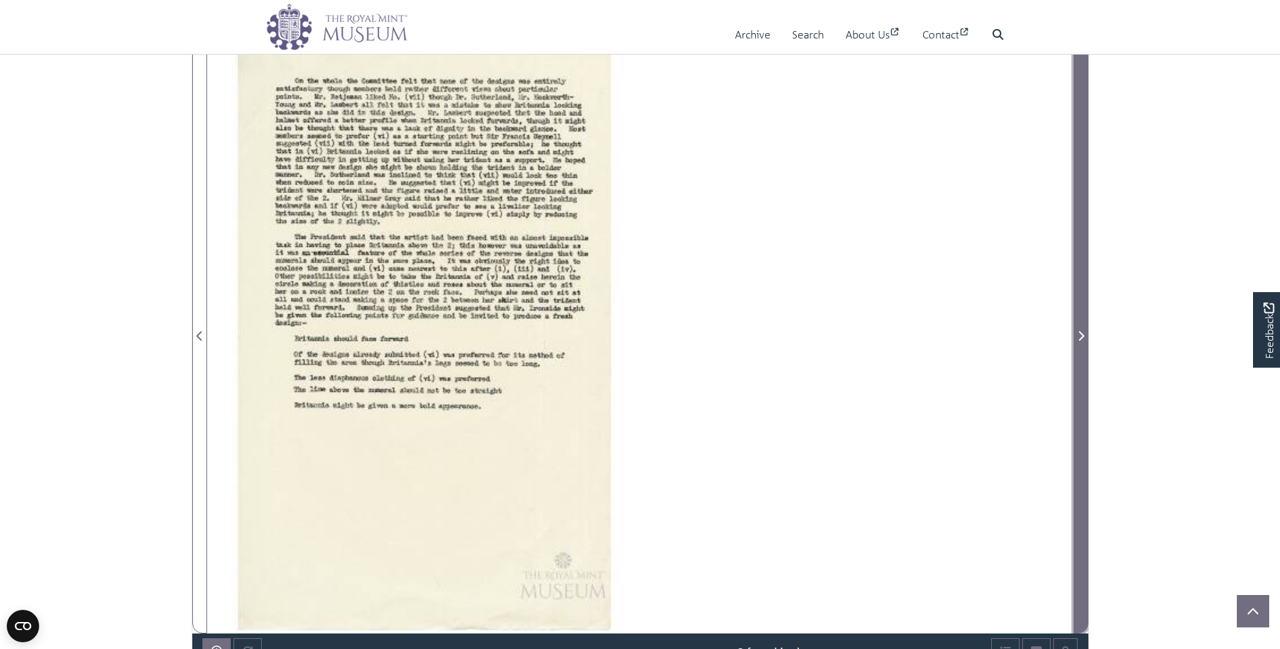
click at [1081, 339] on icon "Next Page" at bounding box center [1081, 335] width 5 height 9
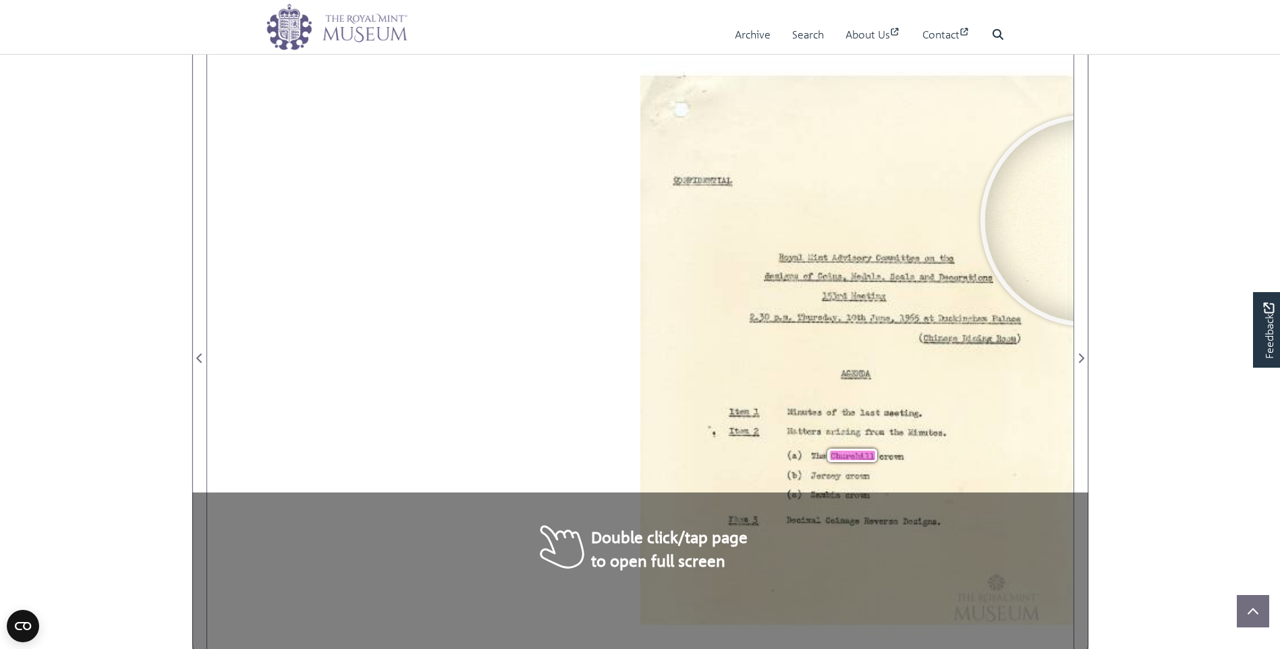
scroll to position [232, 0]
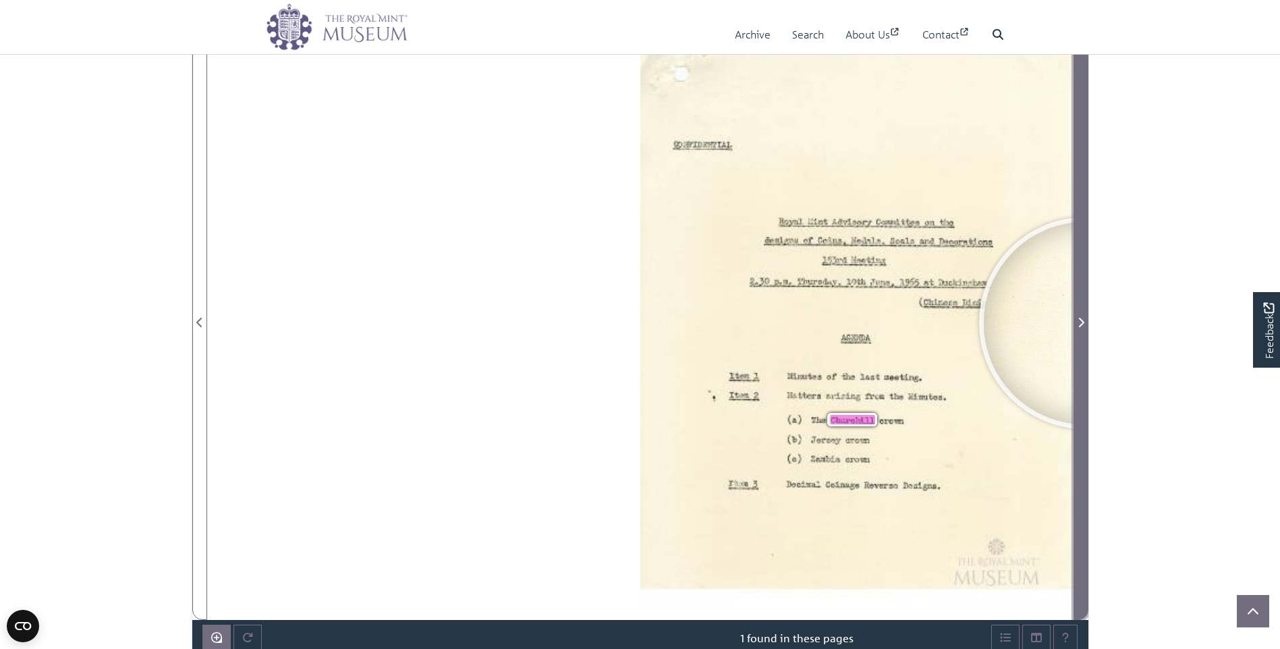
click at [1085, 323] on span "Next Page" at bounding box center [1081, 323] width 13 height 16
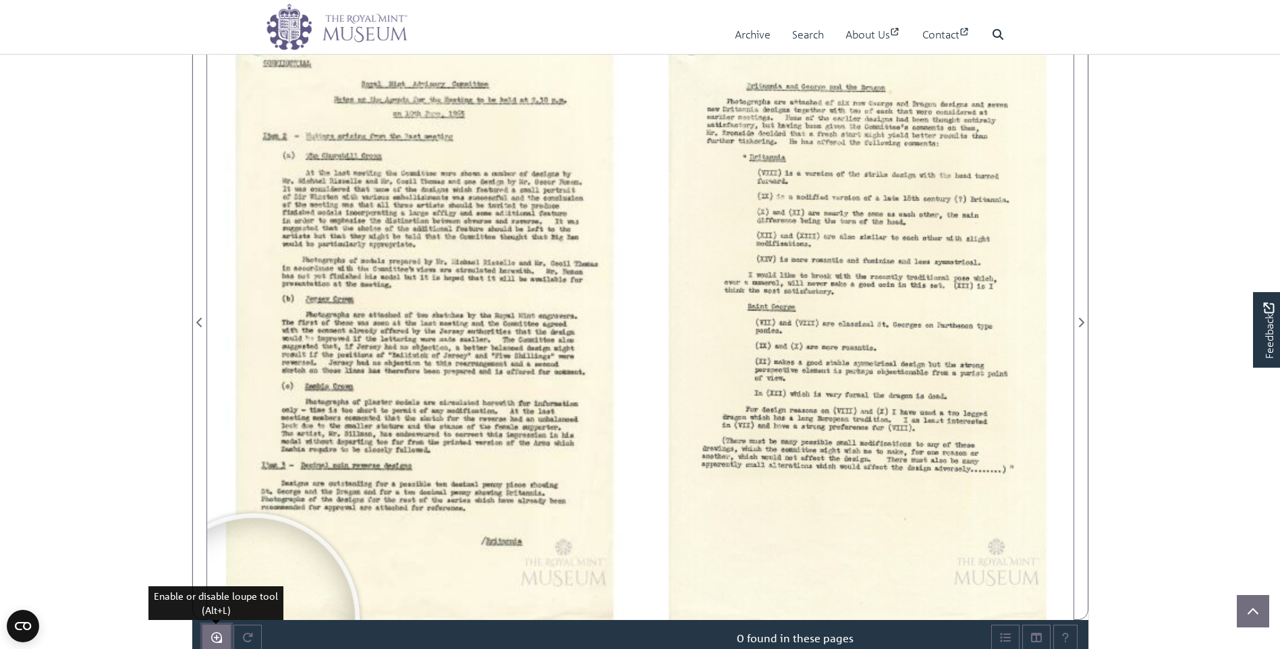
click at [215, 640] on icon "Enable or disable loupe tool (Alt+L)" at bounding box center [216, 637] width 11 height 11
click at [379, 236] on span "might" at bounding box center [376, 236] width 16 height 7
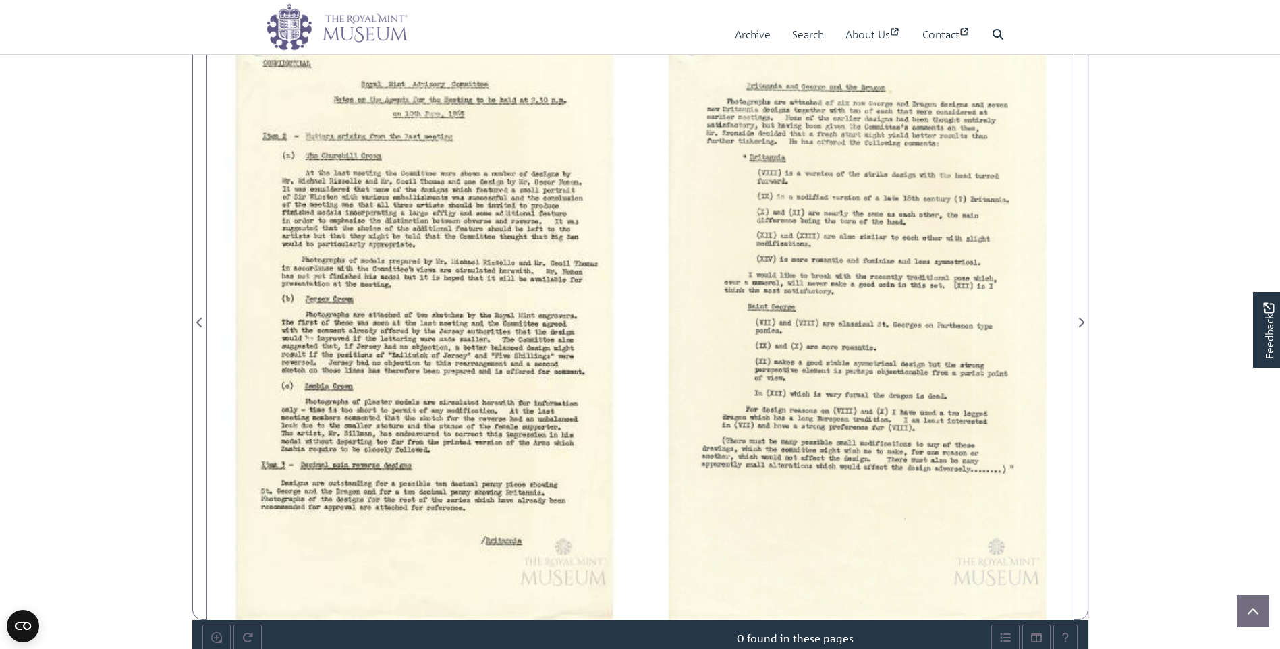
click at [329, 246] on span "particularly" at bounding box center [386, 245] width 139 height 10
click at [218, 637] on icon "Enable or disable loupe tool (Alt+L)" at bounding box center [216, 637] width 11 height 11
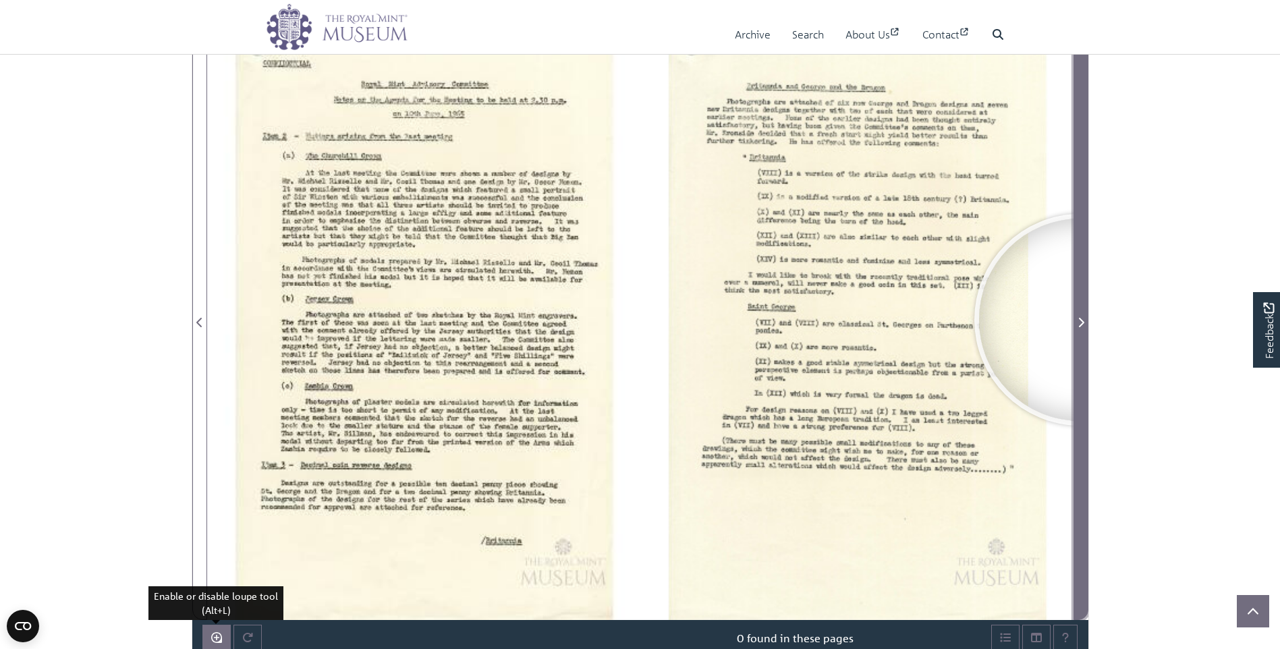
click at [1081, 320] on icon "Next Page" at bounding box center [1081, 322] width 5 height 9
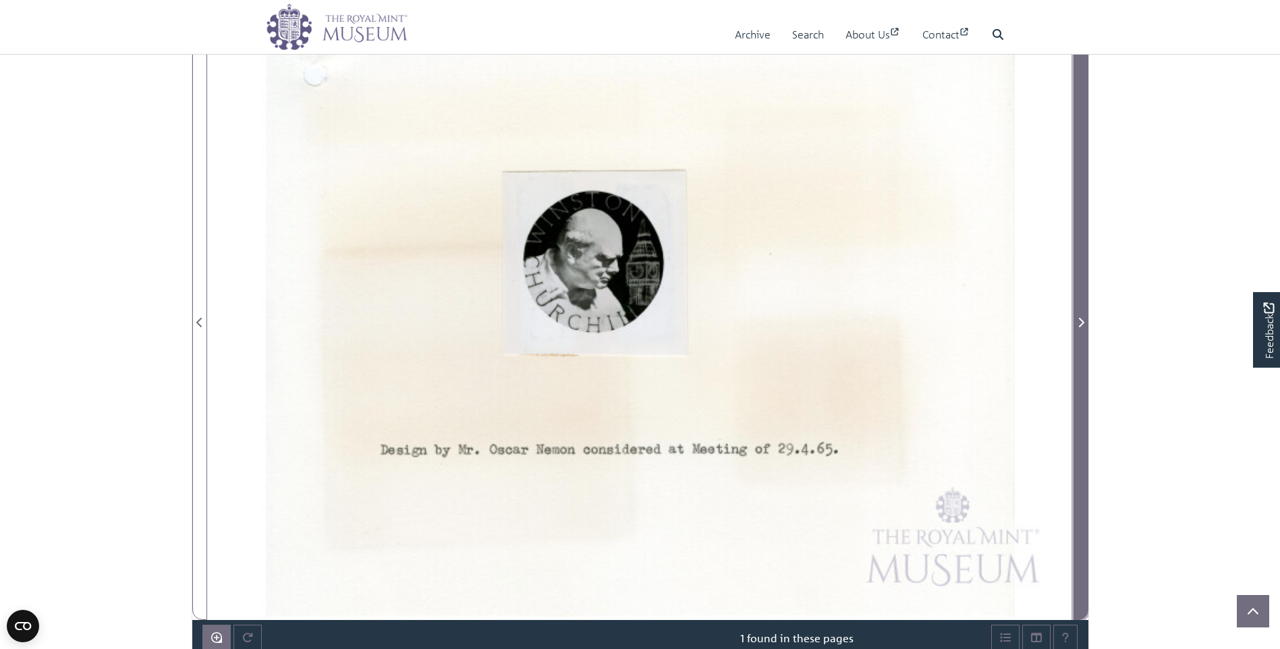
click at [1081, 320] on icon "Next Page" at bounding box center [1081, 322] width 5 height 9
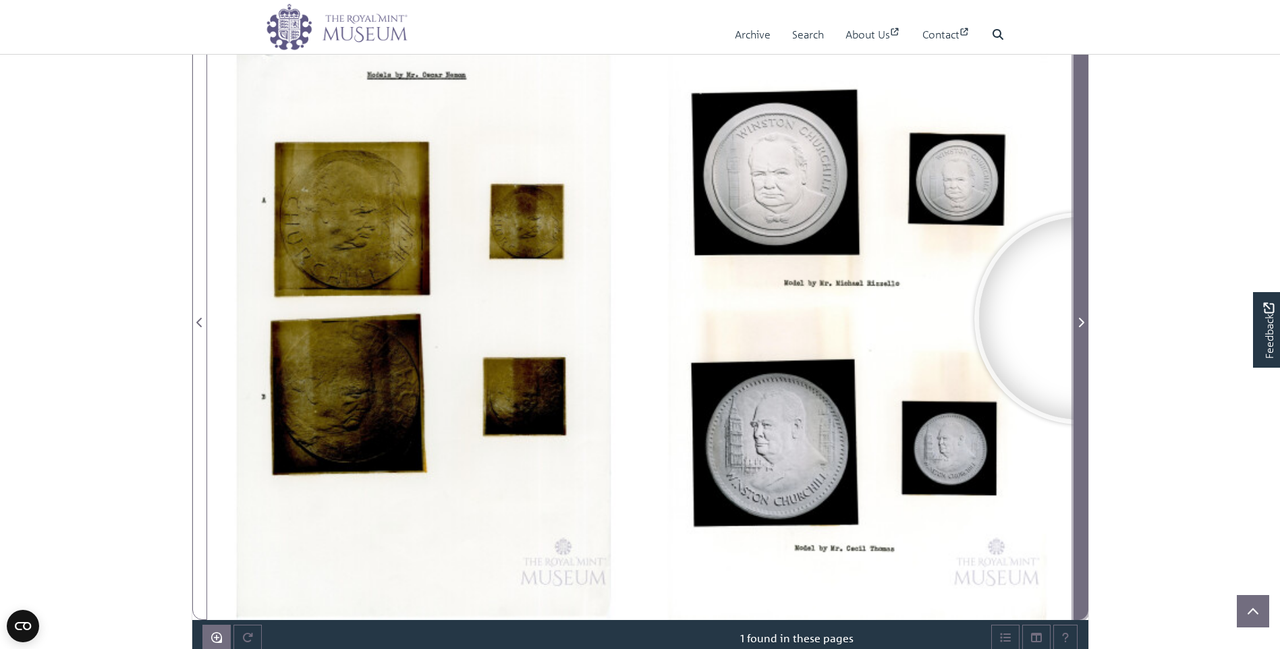
click at [1081, 319] on icon "Next Page" at bounding box center [1081, 322] width 7 height 11
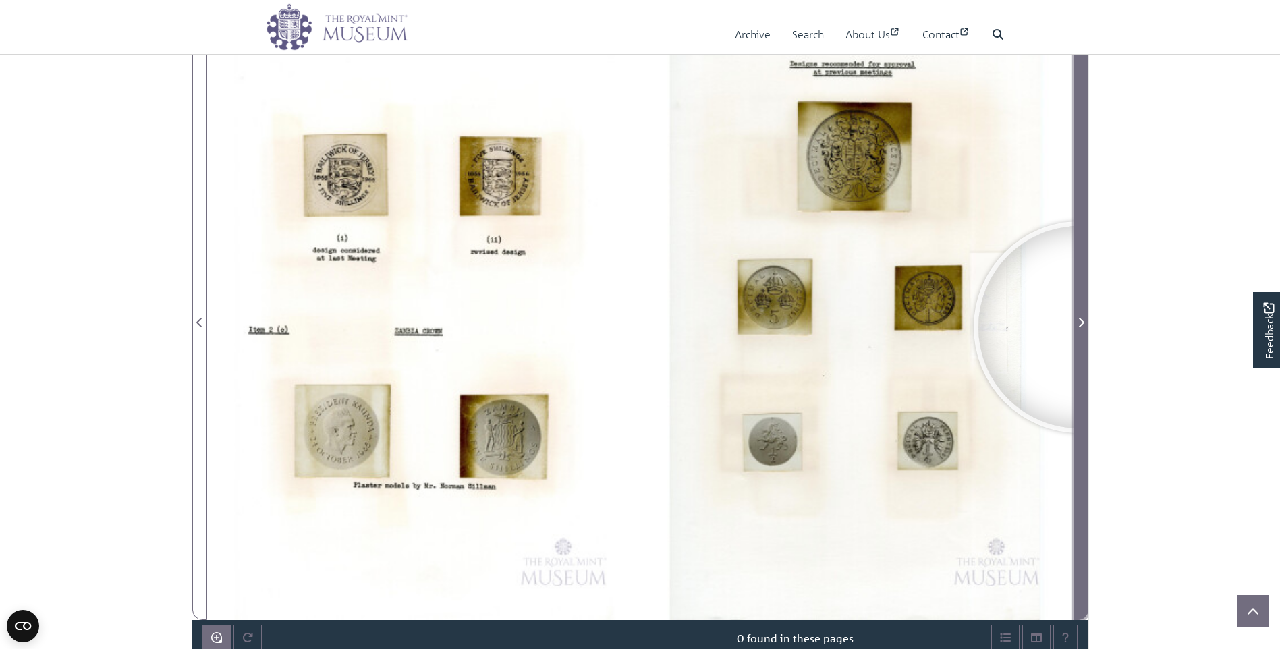
click at [1075, 326] on span "Next Page" at bounding box center [1081, 323] width 13 height 16
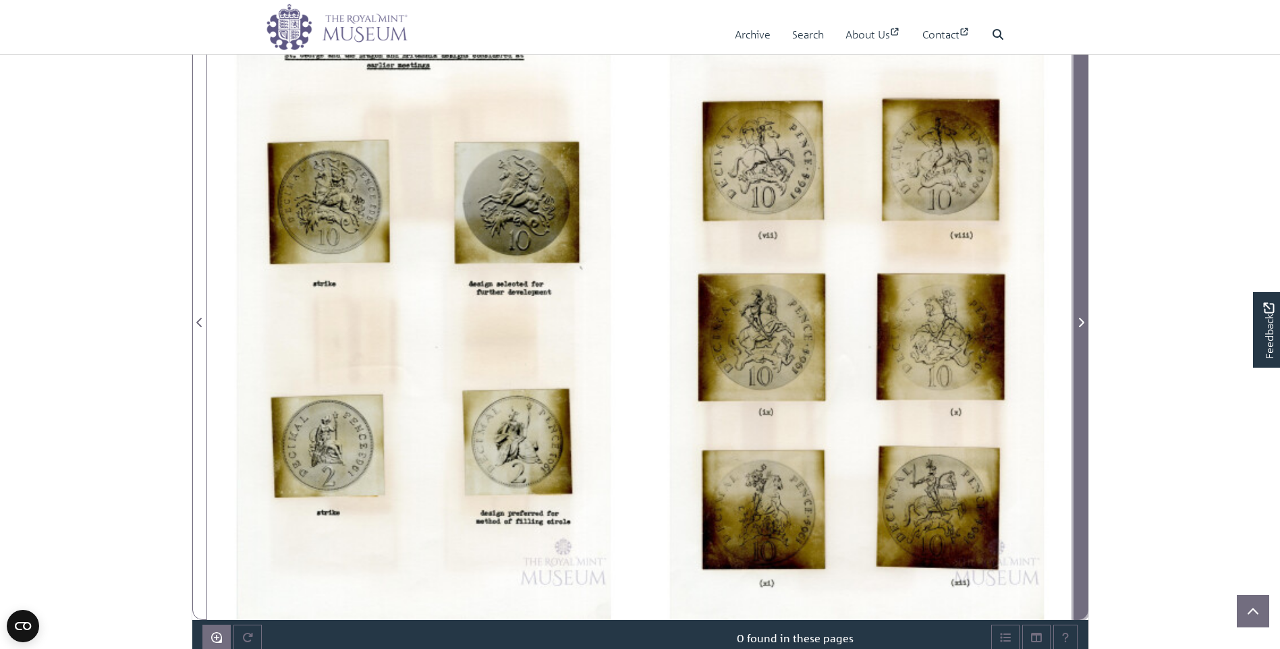
click at [1075, 326] on span "Next Page" at bounding box center [1081, 323] width 13 height 16
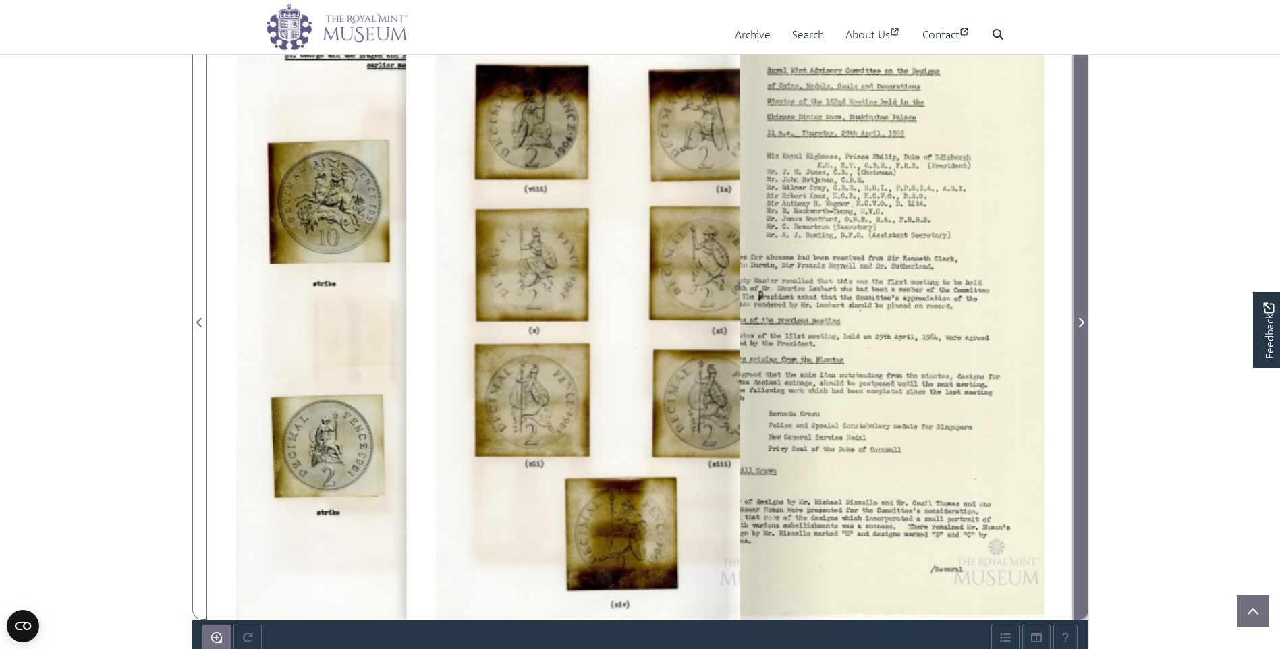
click at [1075, 326] on span "Next Page" at bounding box center [1081, 323] width 13 height 16
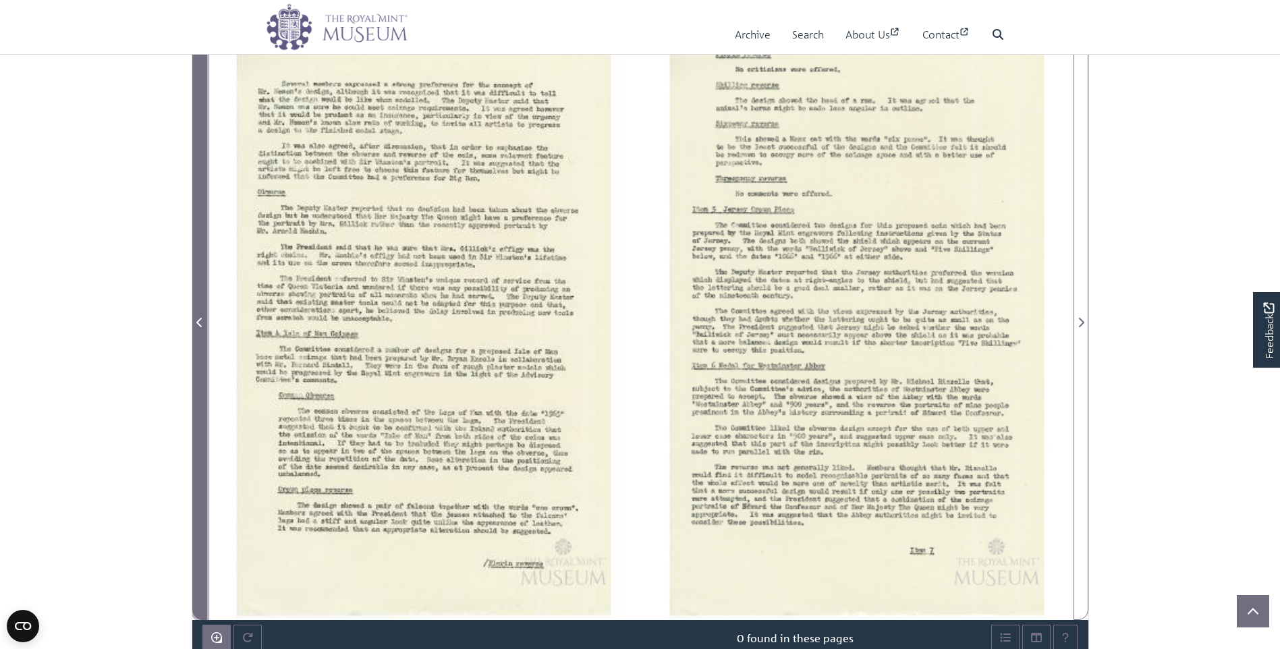
click at [198, 322] on icon "Previous Page" at bounding box center [198, 322] width 5 height 9
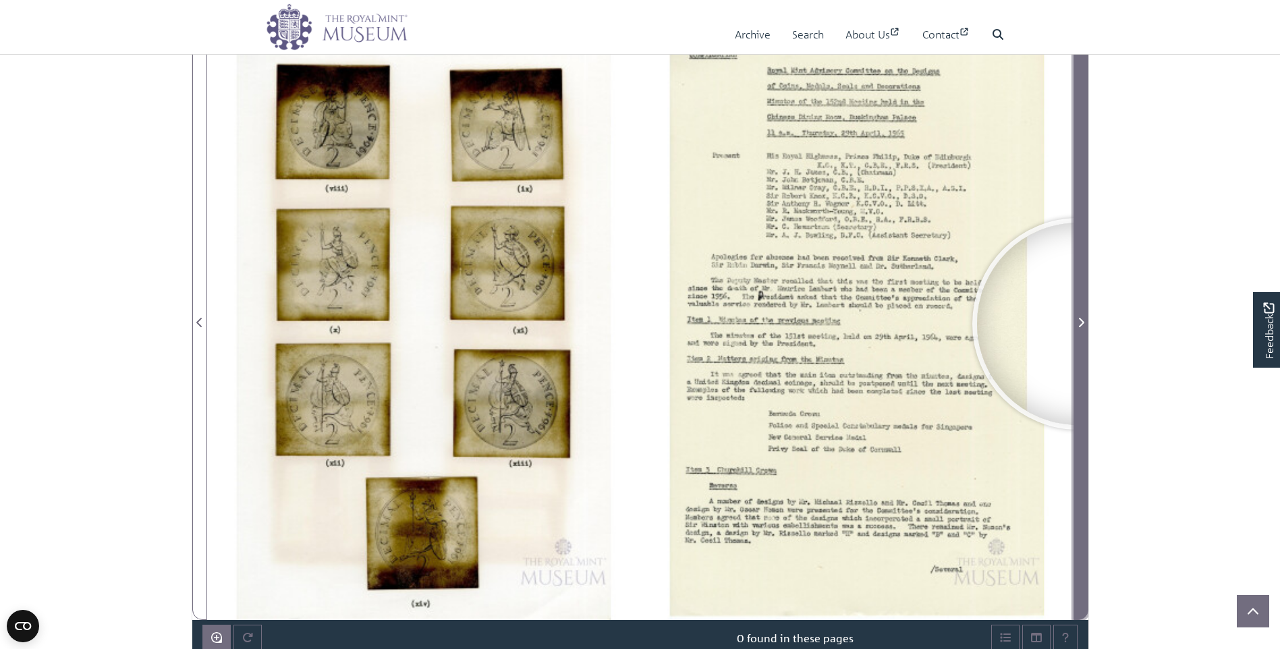
click at [1079, 324] on icon "Next Page" at bounding box center [1081, 322] width 7 height 11
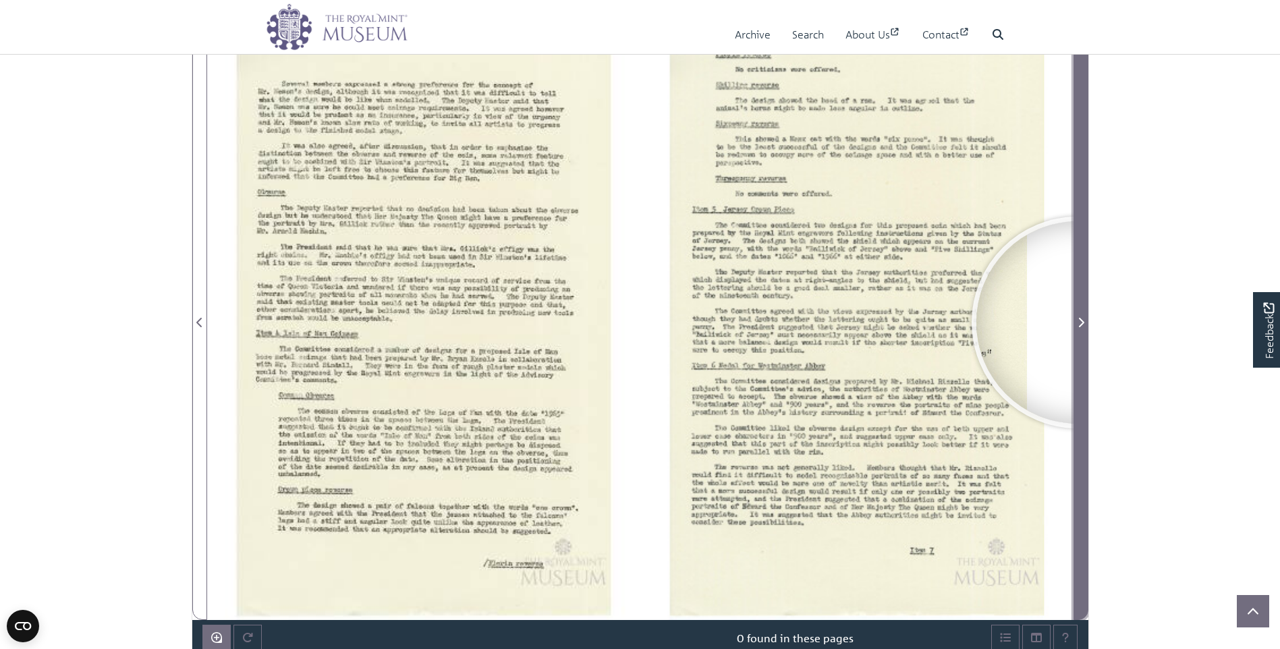
click at [1078, 323] on icon "Next Page" at bounding box center [1081, 322] width 7 height 11
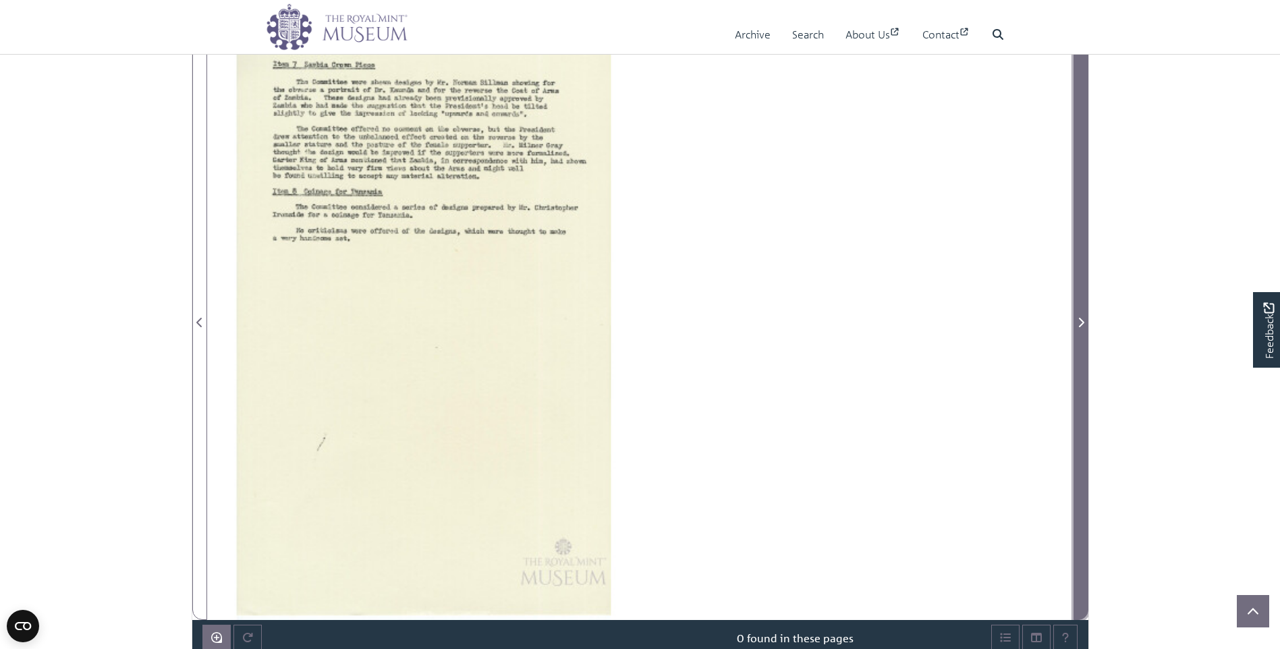
click at [1078, 318] on icon "Next Page" at bounding box center [1081, 322] width 7 height 11
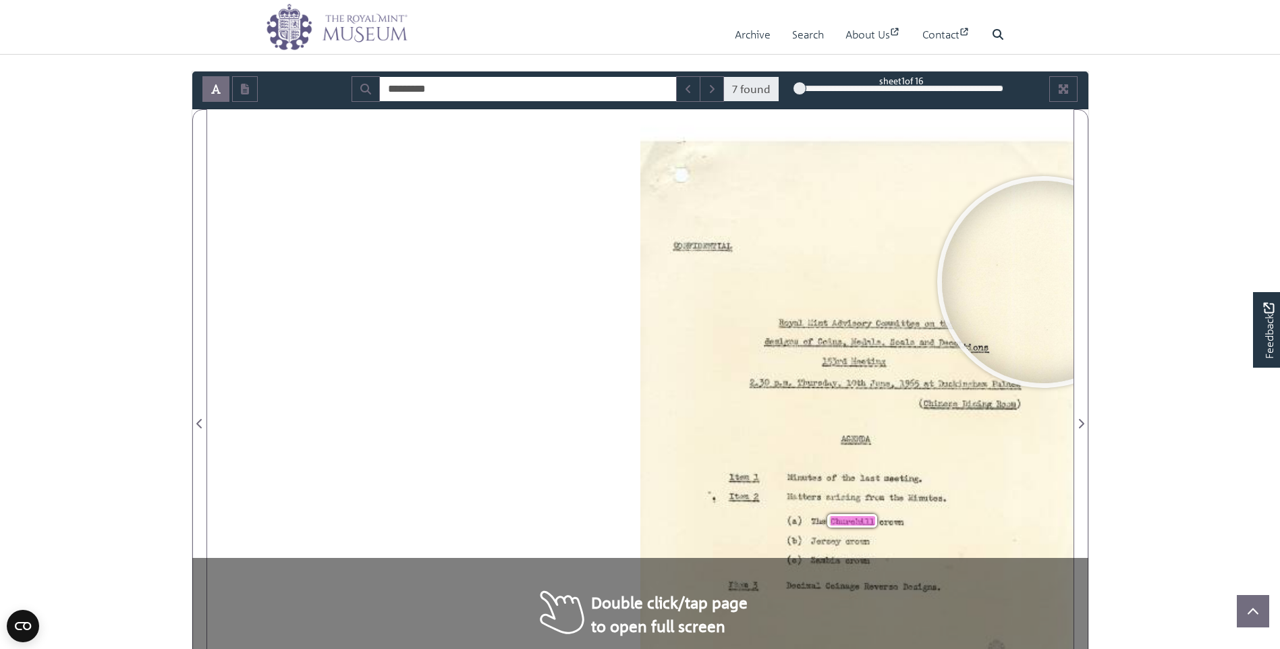
scroll to position [135, 0]
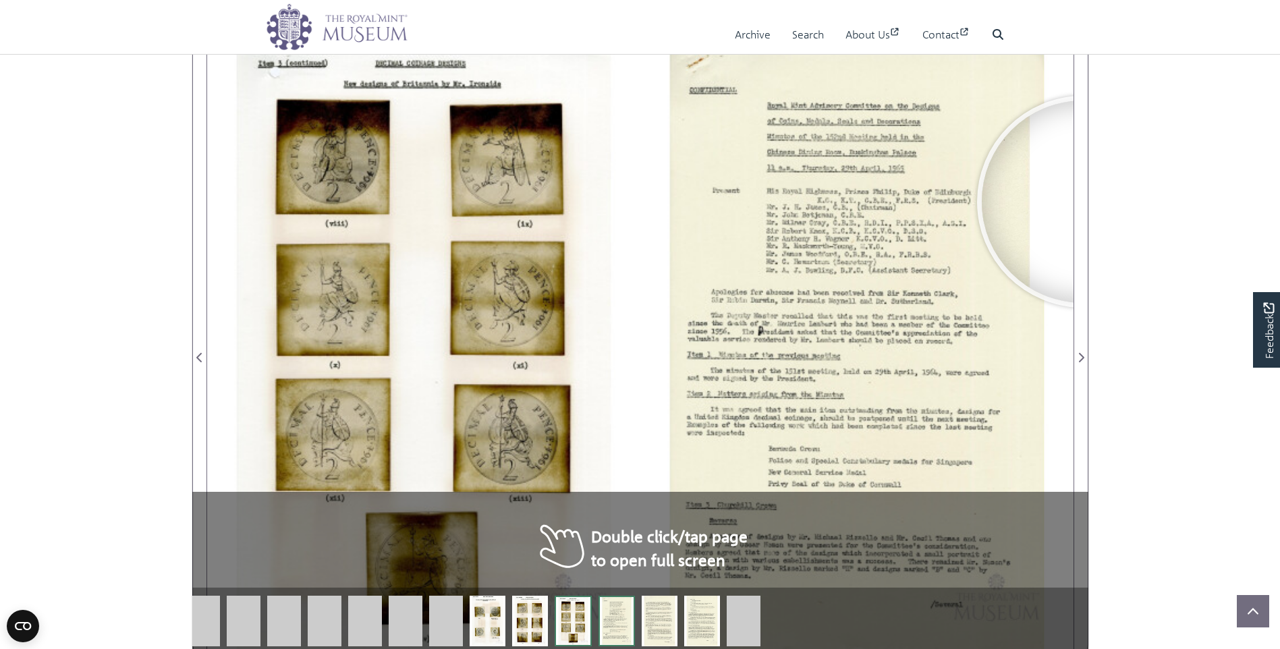
scroll to position [198, 0]
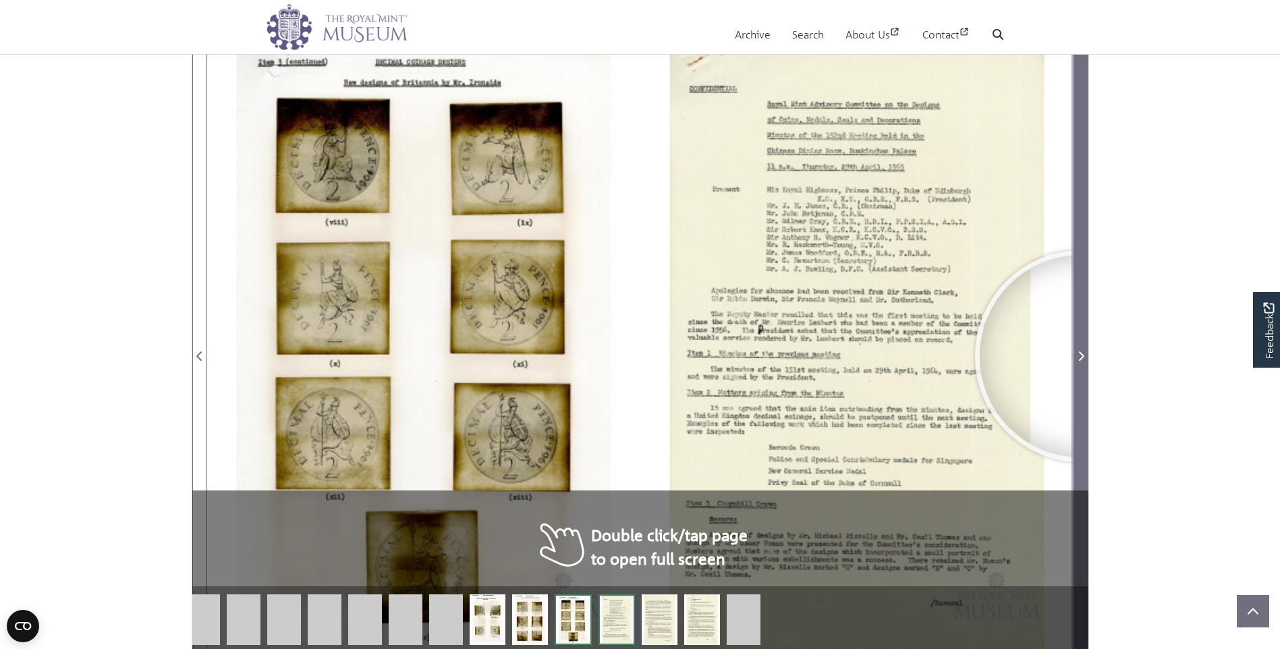
click at [1081, 356] on icon "Next Page" at bounding box center [1081, 356] width 7 height 11
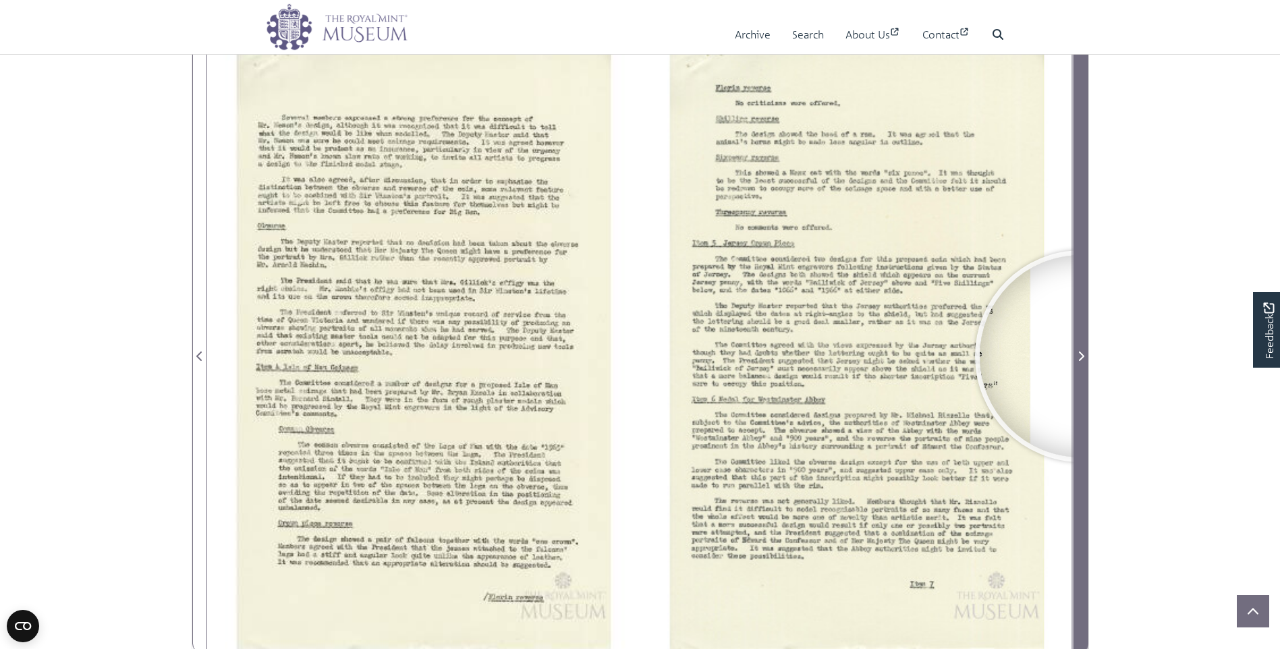
click at [1081, 356] on icon "Next Page" at bounding box center [1081, 356] width 7 height 11
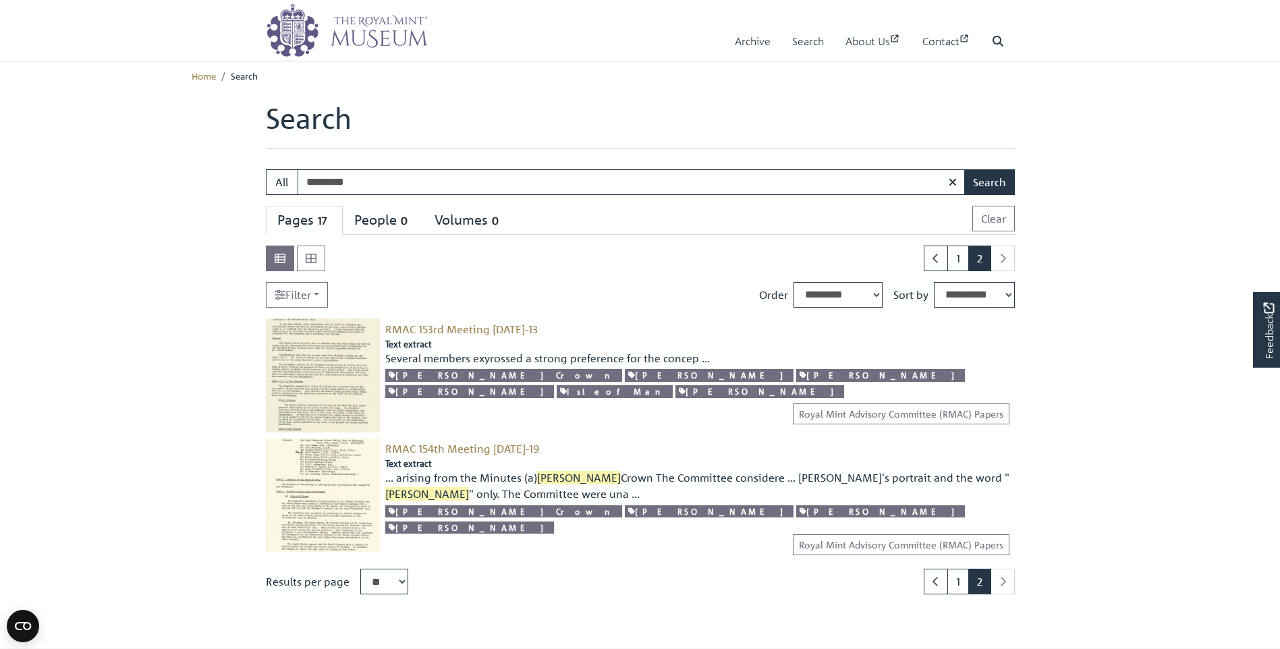
click at [303, 371] on img at bounding box center [323, 376] width 114 height 114
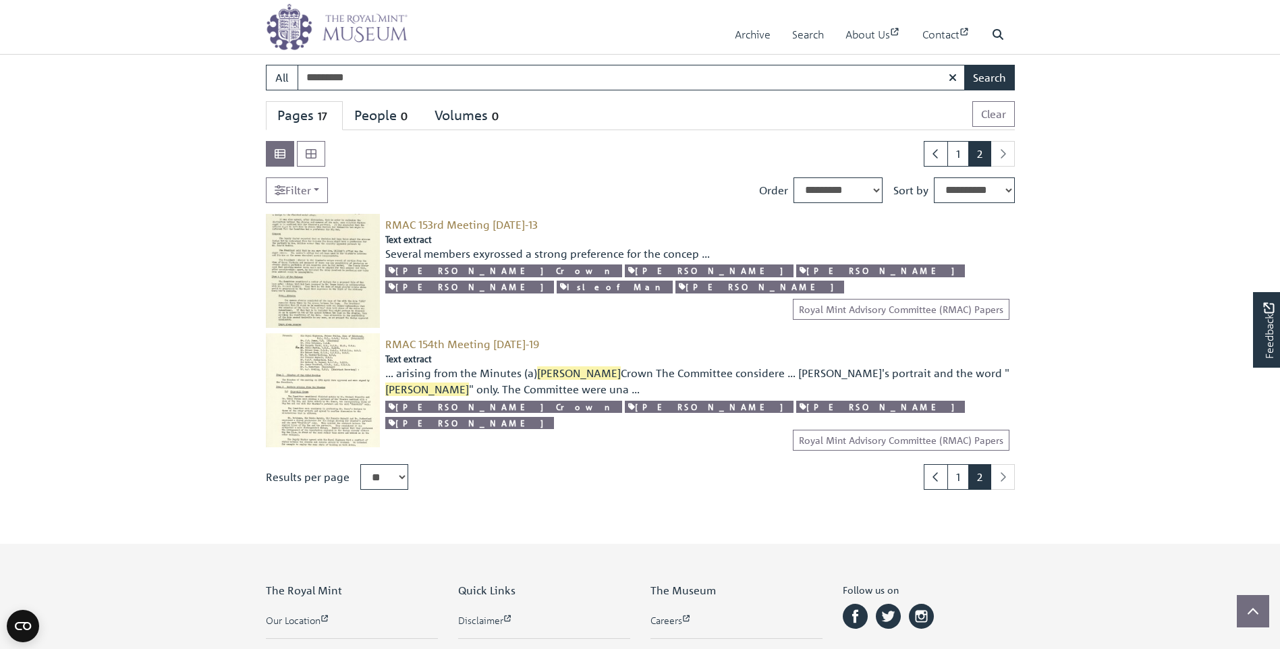
scroll to position [202, 0]
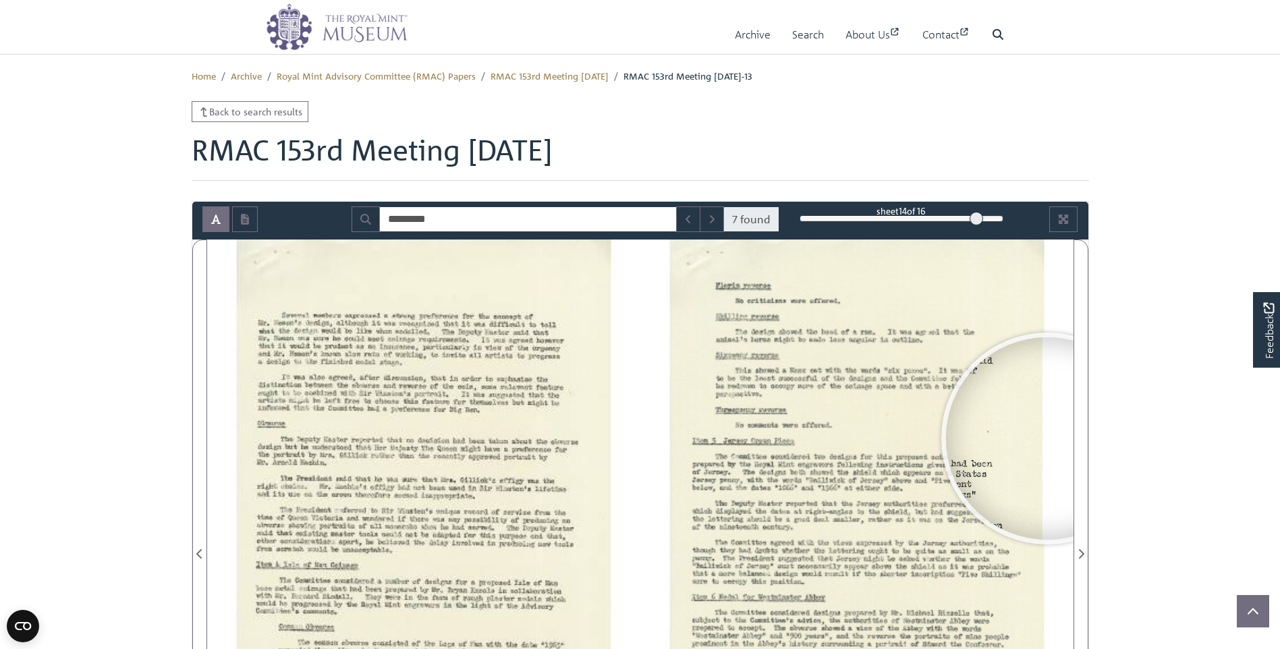
scroll to position [202, 0]
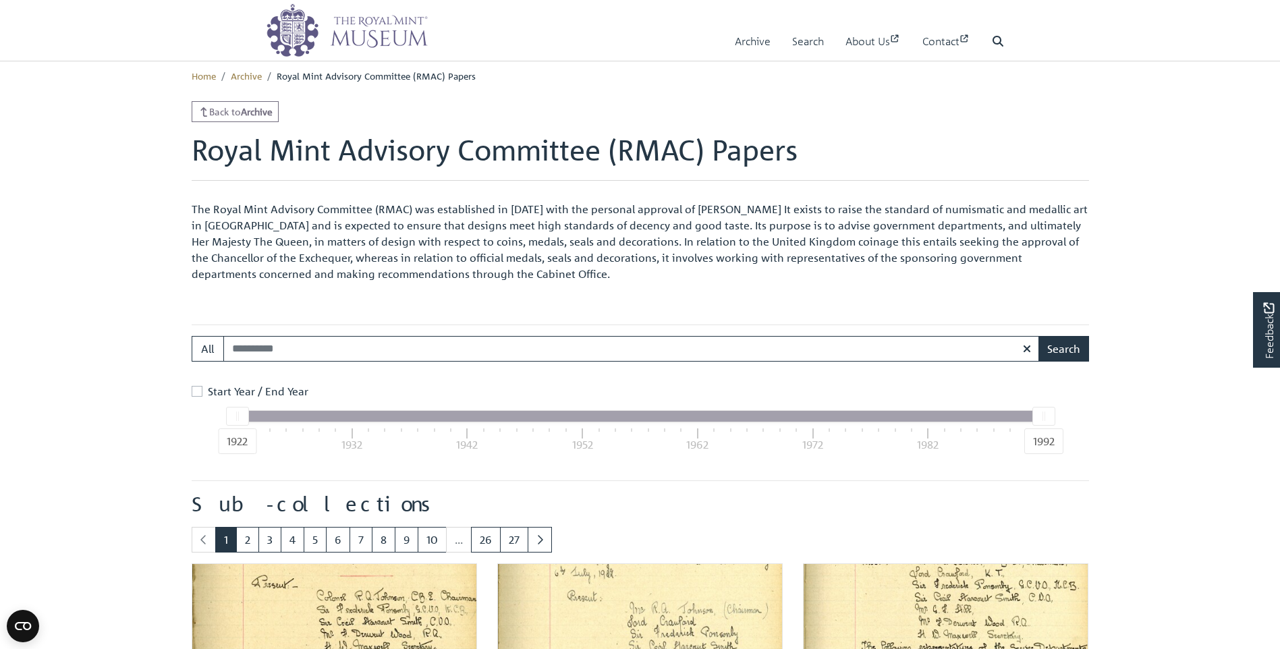
click at [208, 387] on label "Start Year / End Year" at bounding box center [258, 391] width 101 height 16
click at [208, 390] on label "Start Year / End Year" at bounding box center [258, 391] width 101 height 16
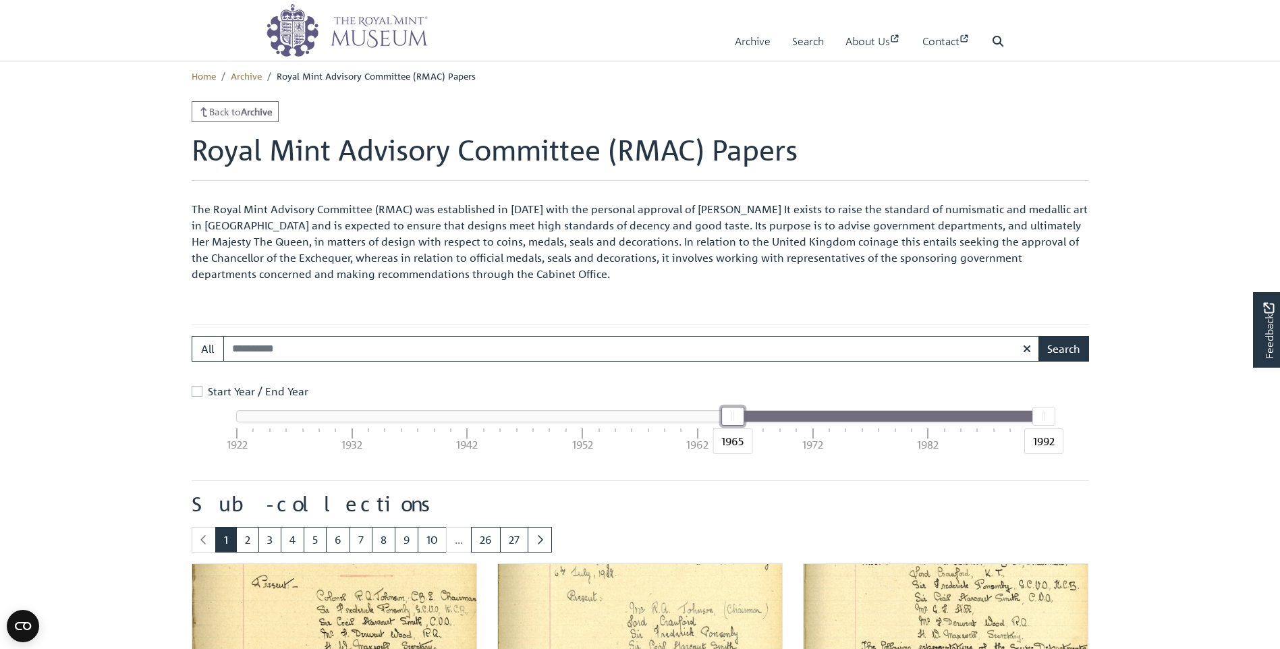
drag, startPoint x: 238, startPoint y: 414, endPoint x: 728, endPoint y: 427, distance: 490.2
click at [728, 423] on div "1965 1992 1922 1932 1942 1952 1962 1972 1982 1992" at bounding box center [640, 416] width 808 height 12
drag, startPoint x: 1043, startPoint y: 417, endPoint x: 757, endPoint y: 424, distance: 285.6
click at [757, 424] on div "1967" at bounding box center [755, 416] width 23 height 19
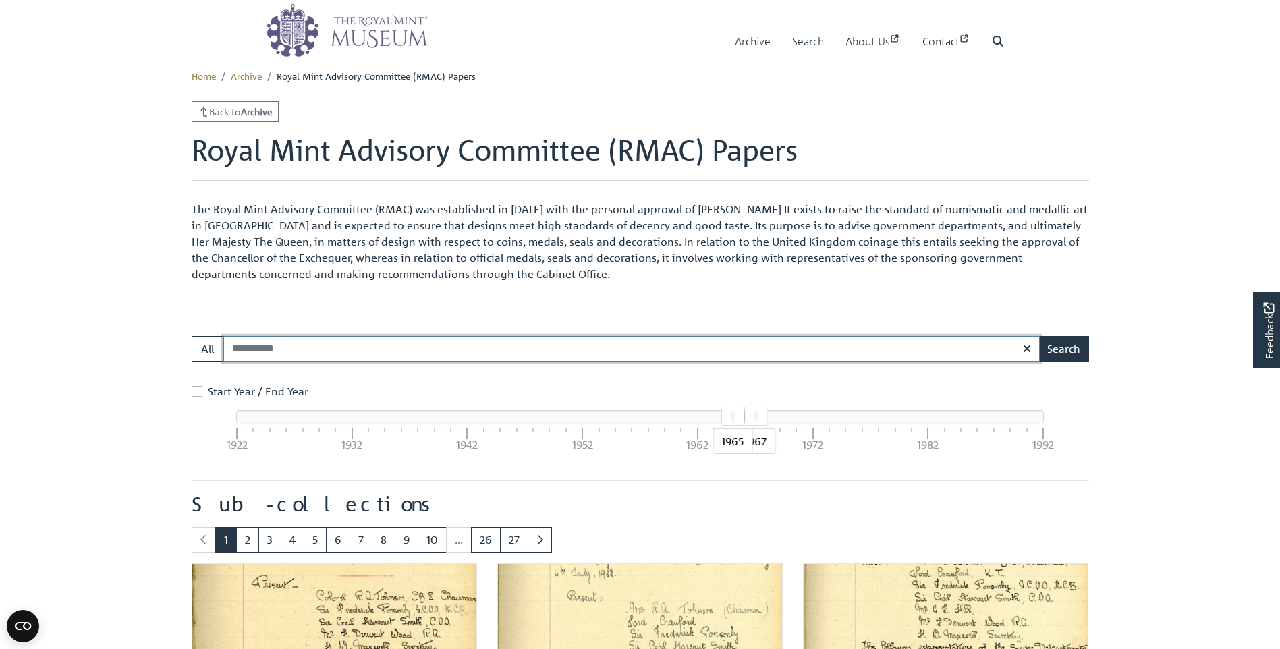
click at [297, 352] on input "Search:" at bounding box center [631, 349] width 817 height 26
type input "*********"
click at [1077, 350] on button "Search" at bounding box center [1064, 349] width 51 height 26
drag, startPoint x: 733, startPoint y: 418, endPoint x: 740, endPoint y: 418, distance: 6.8
click at [740, 418] on div "1966" at bounding box center [743, 416] width 23 height 19
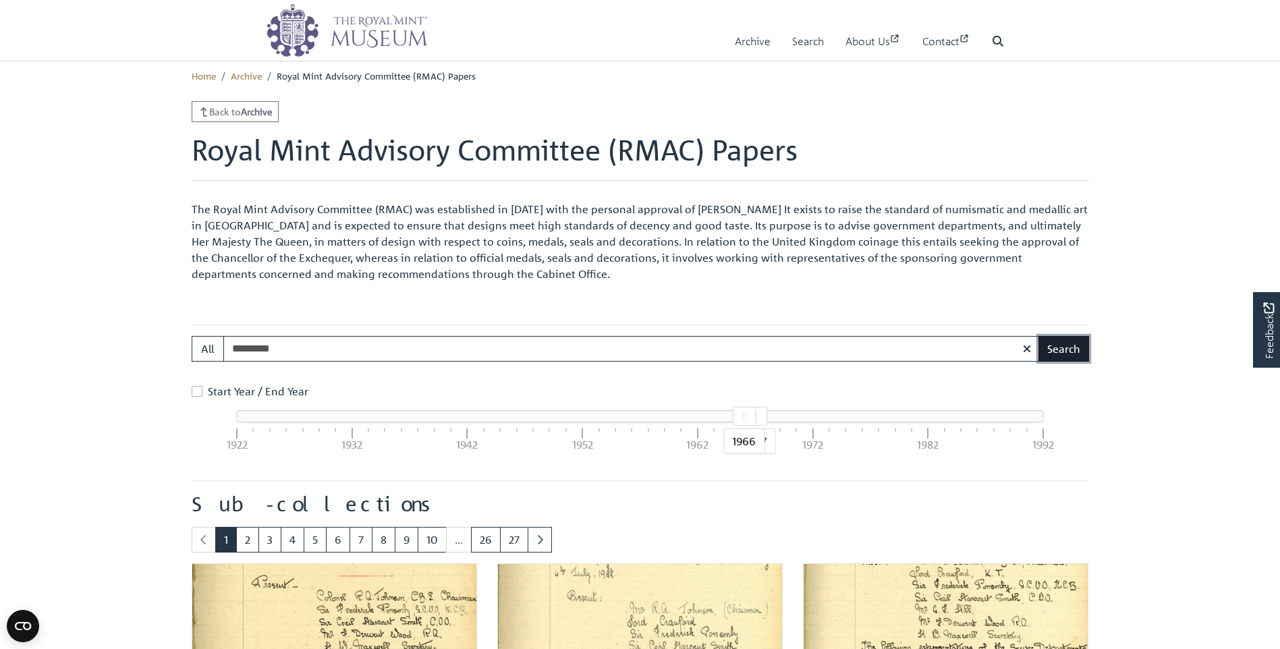
click at [1063, 352] on button "Search" at bounding box center [1064, 349] width 51 height 26
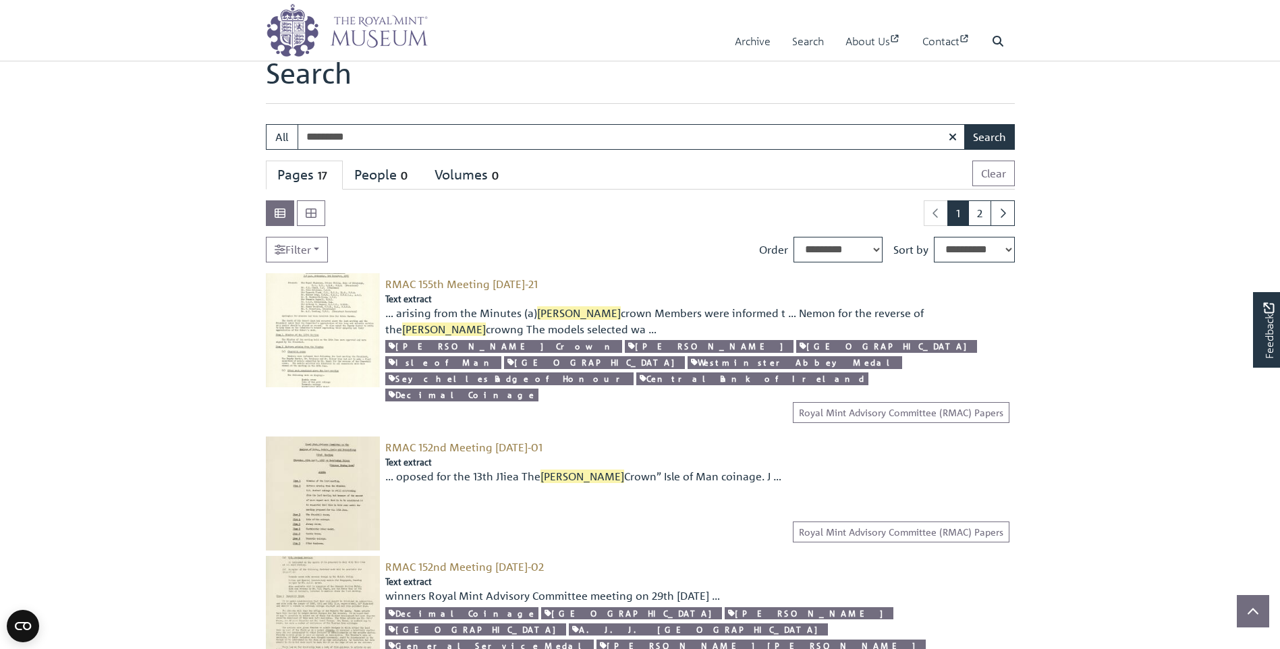
scroll to position [67, 0]
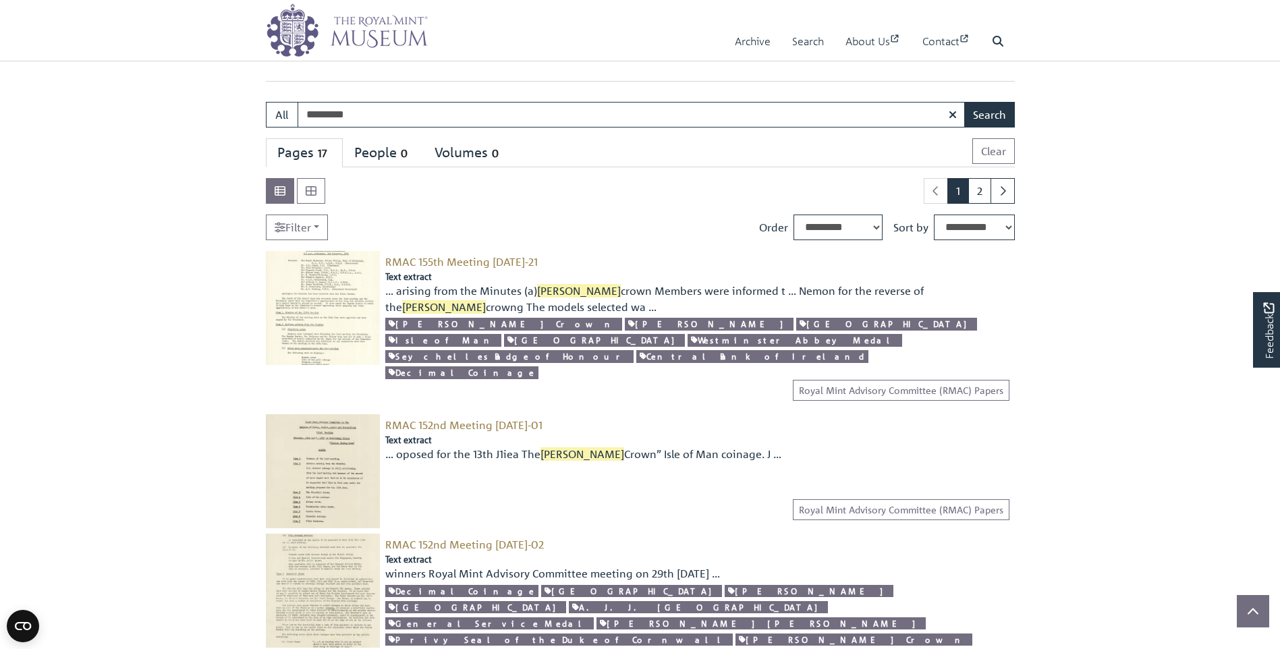
click at [328, 302] on img at bounding box center [323, 308] width 114 height 114
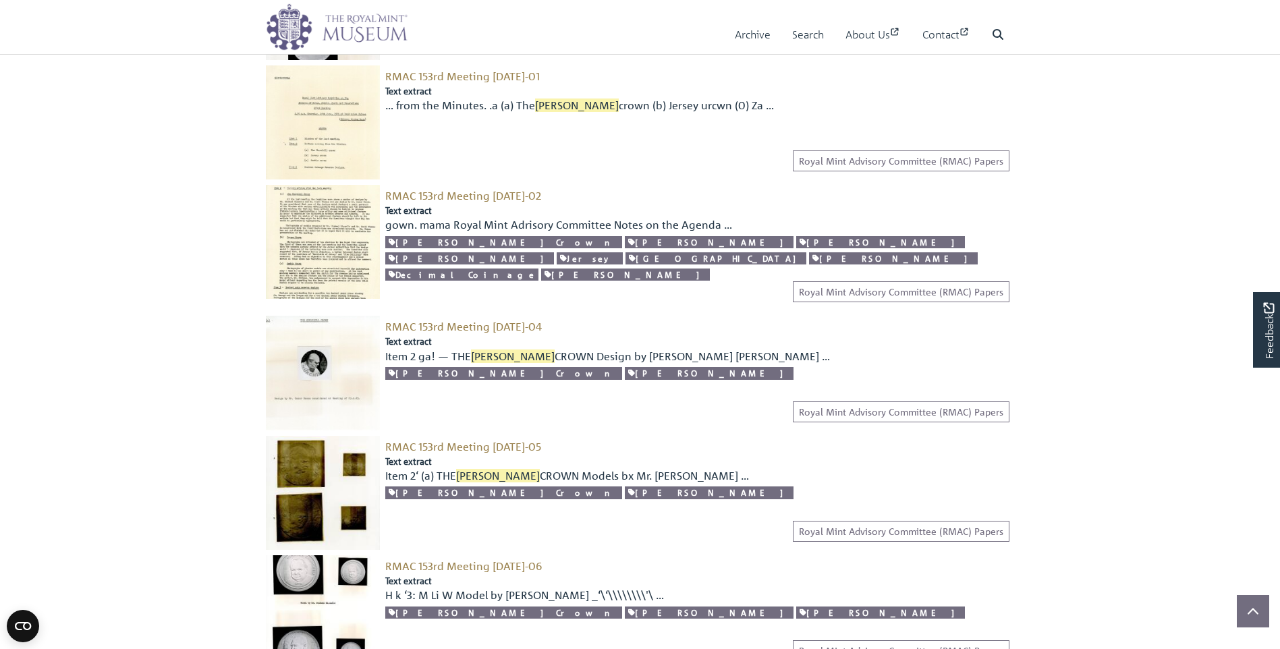
scroll to position [1620, 0]
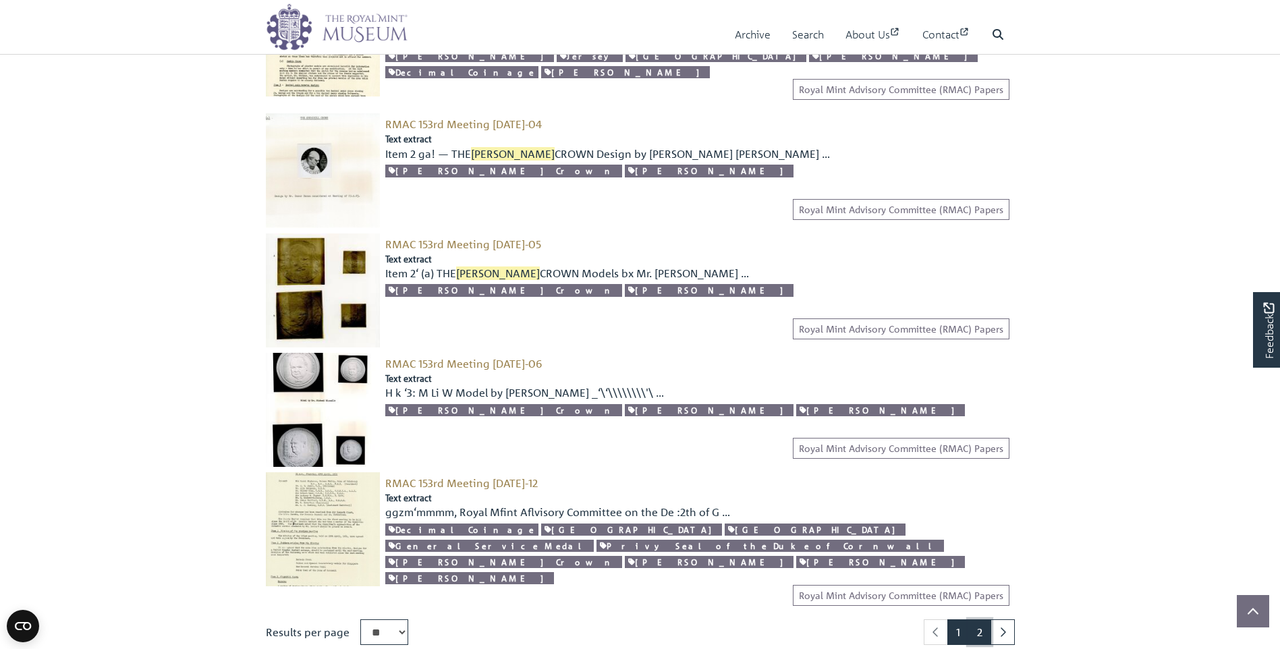
click at [979, 620] on link "2" at bounding box center [980, 633] width 23 height 26
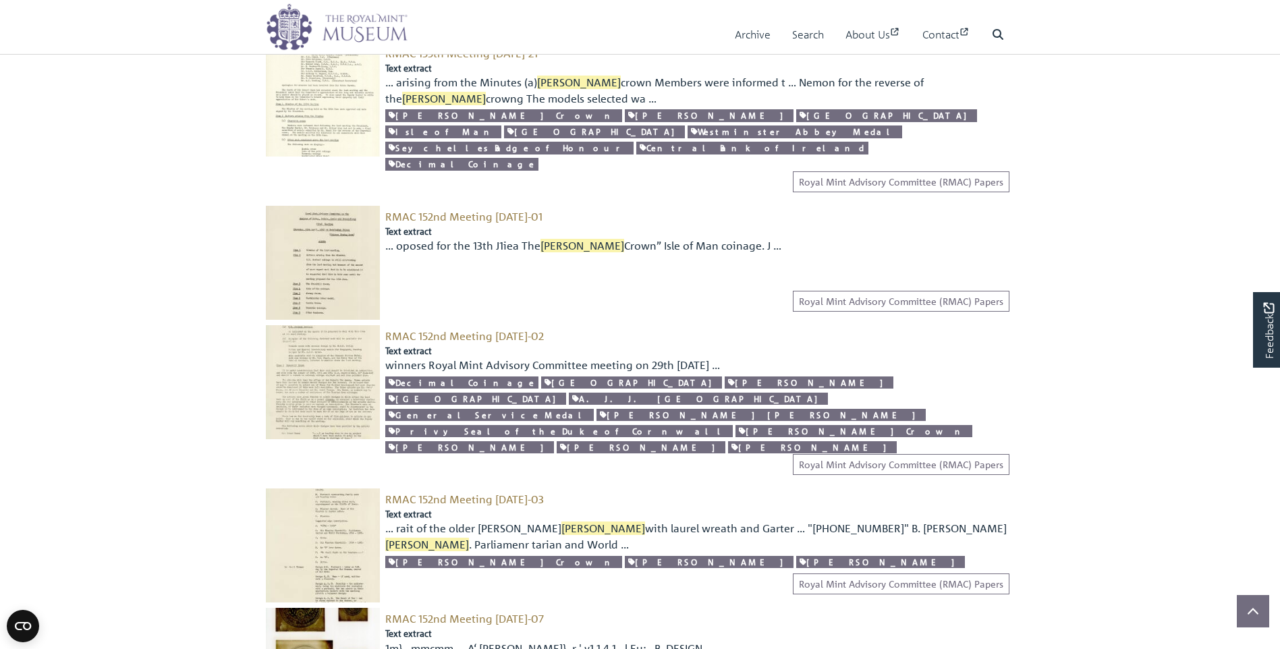
scroll to position [270, 0]
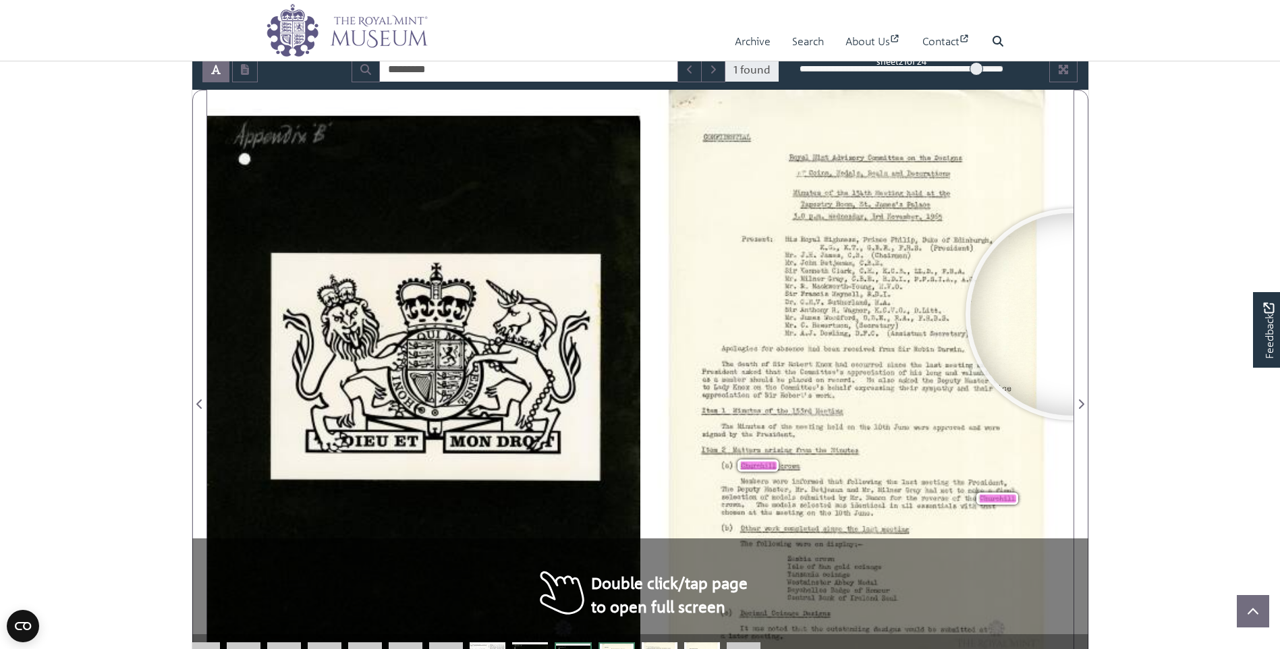
scroll to position [312, 0]
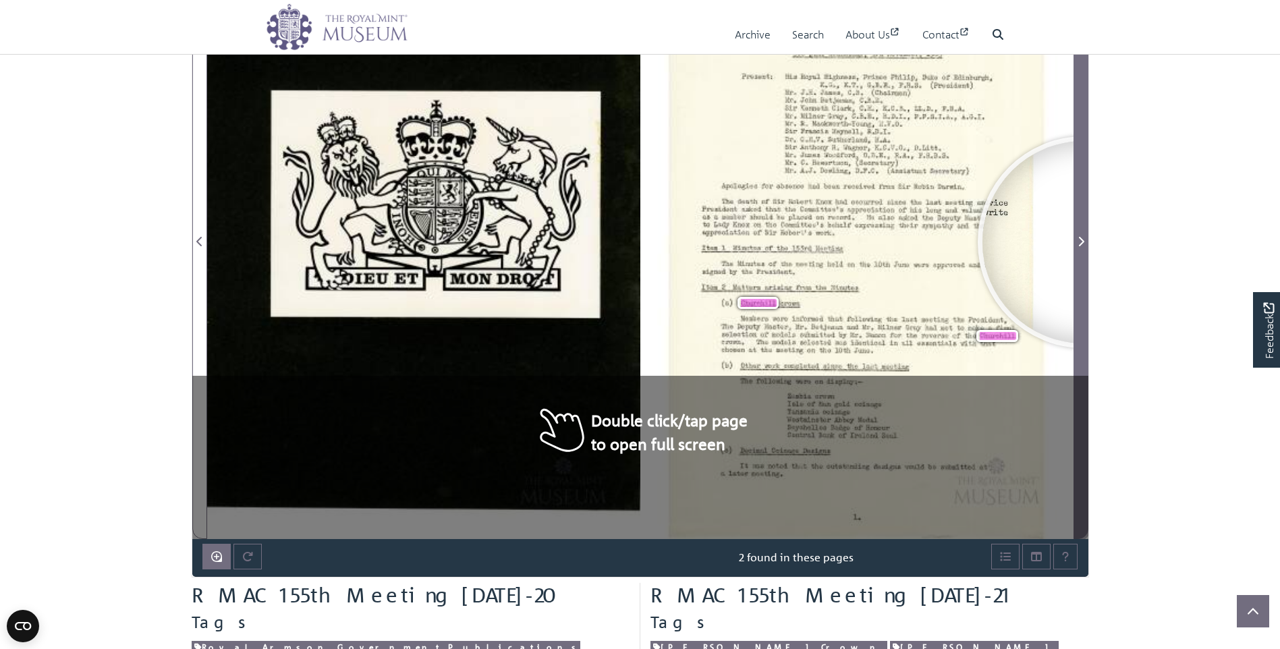
click at [1084, 242] on icon "Next Page" at bounding box center [1081, 241] width 7 height 11
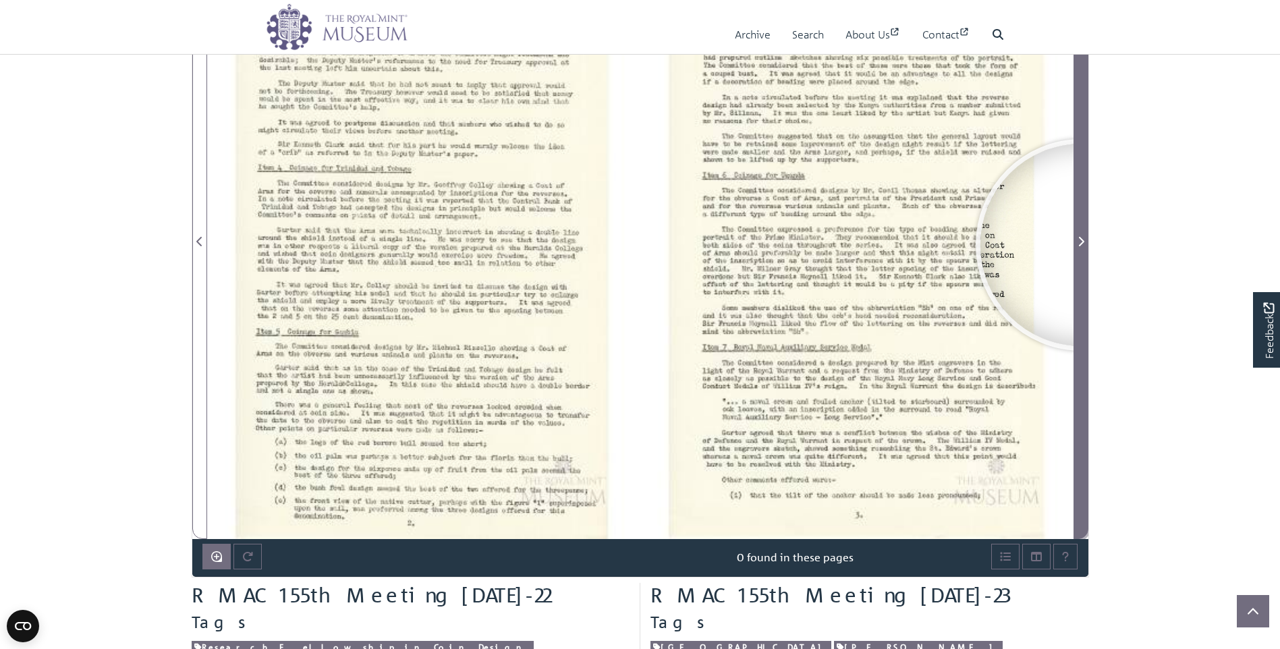
click at [1082, 245] on icon "Next Page" at bounding box center [1081, 241] width 7 height 11
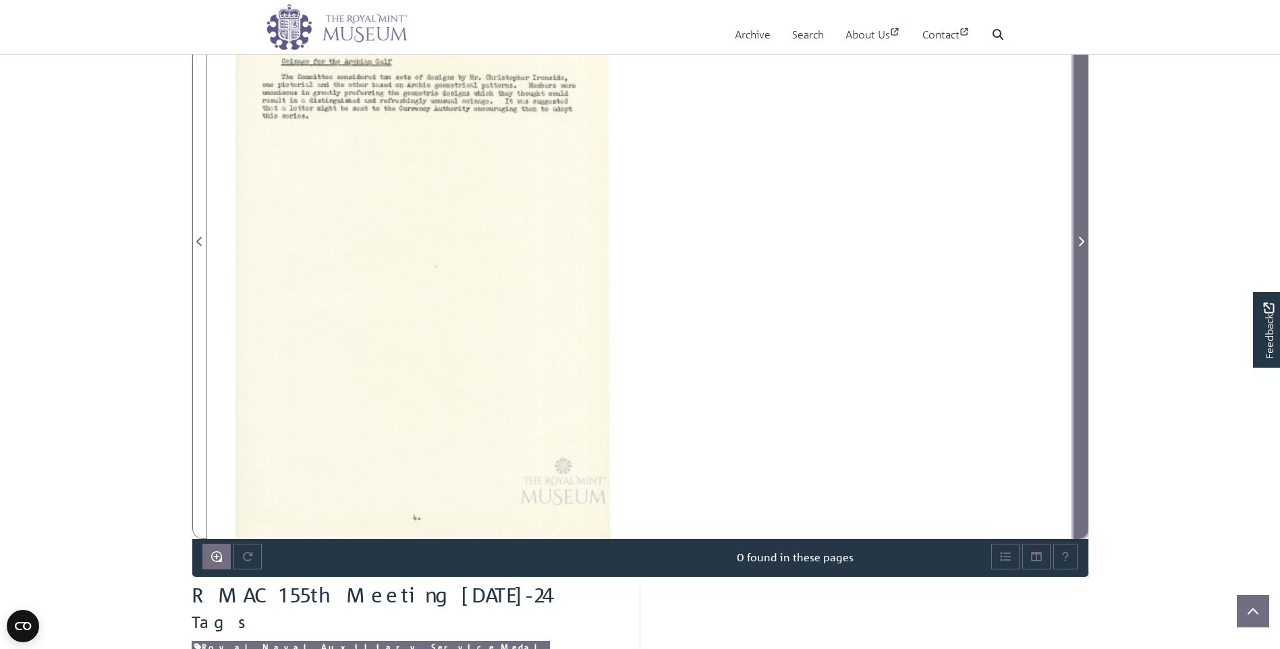
click at [1079, 242] on icon "Next Page" at bounding box center [1081, 241] width 7 height 11
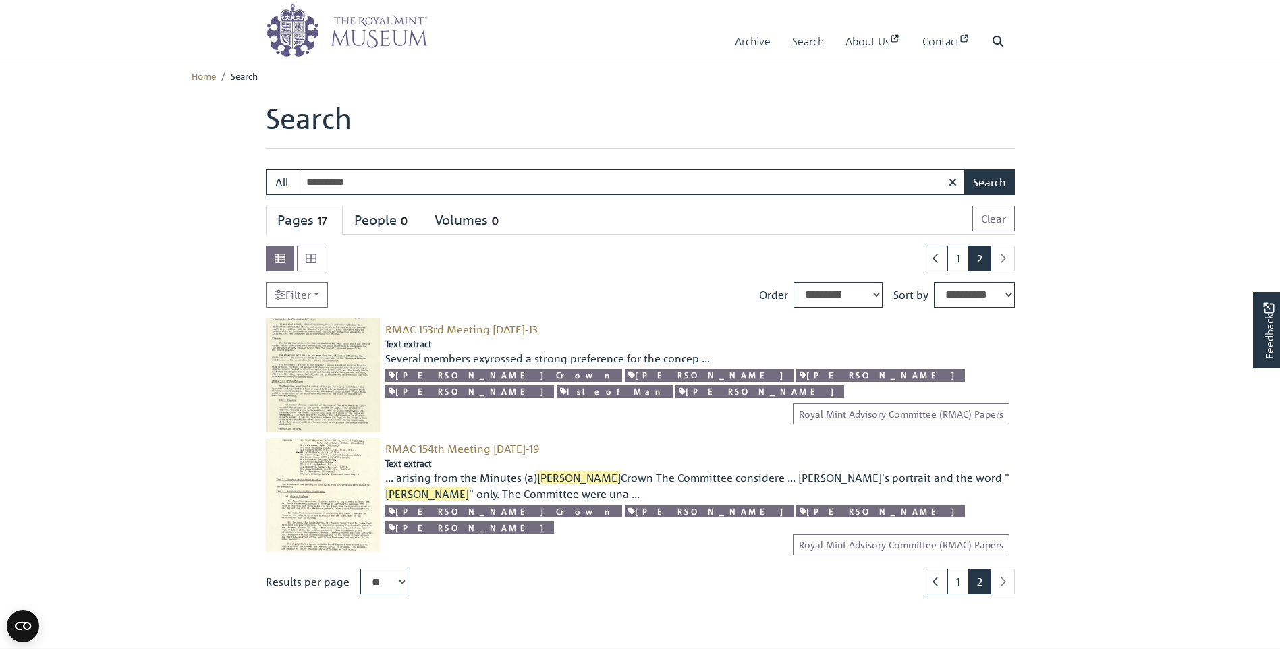
click at [325, 467] on img at bounding box center [323, 495] width 114 height 114
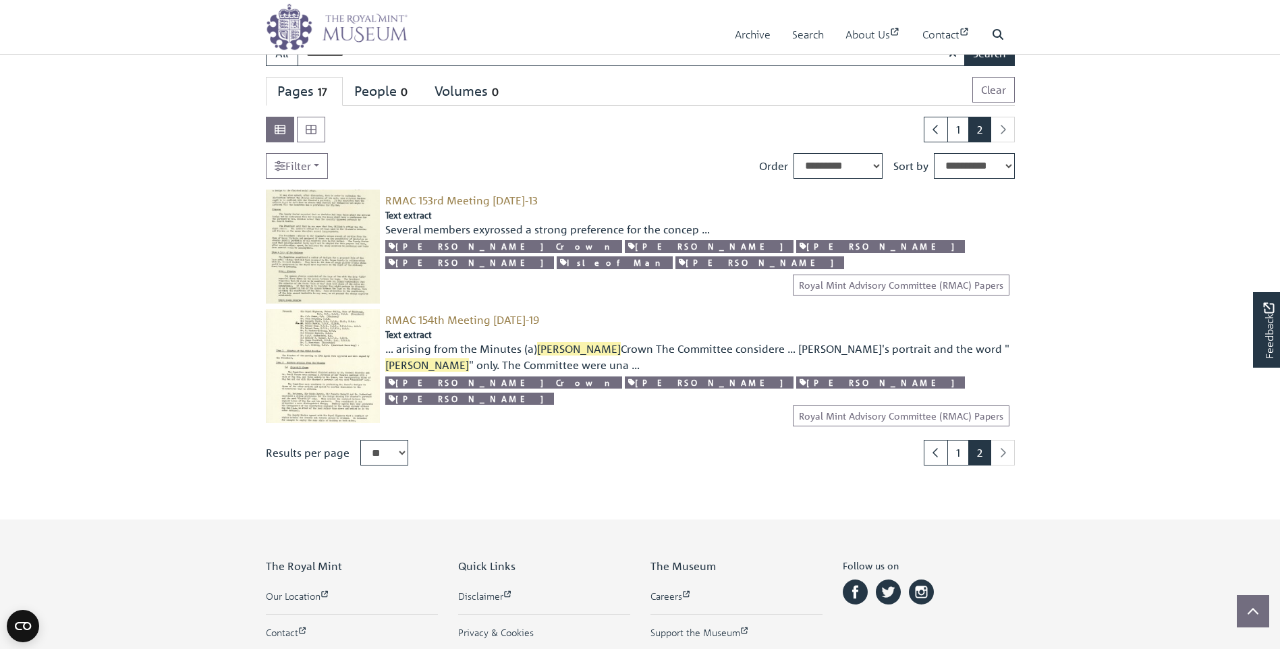
scroll to position [135, 0]
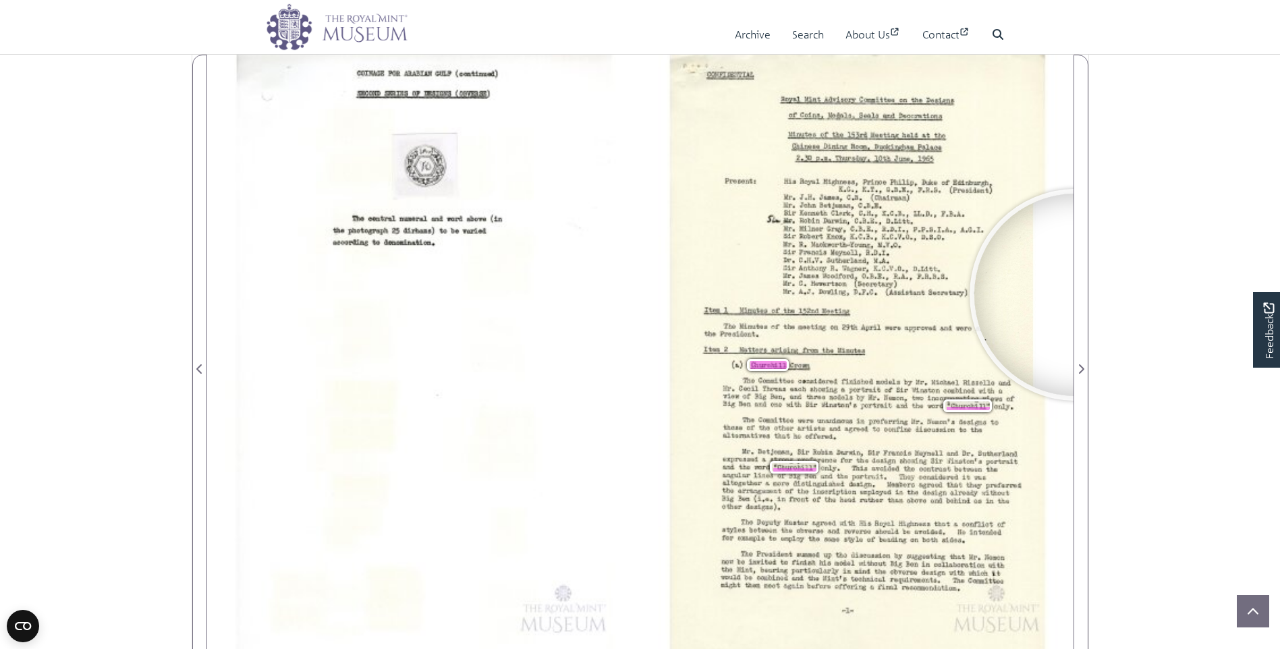
scroll to position [271, 0]
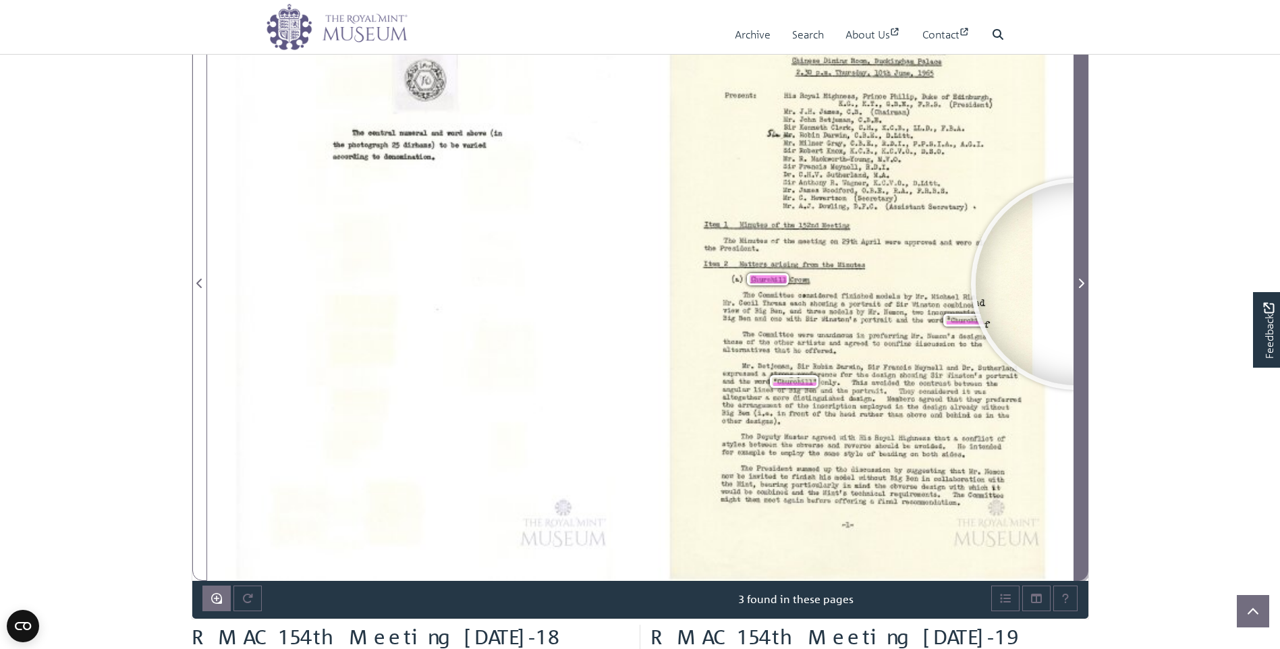
click at [1078, 284] on icon "Next Page" at bounding box center [1081, 283] width 7 height 11
